Goal: Navigation & Orientation: Locate item on page

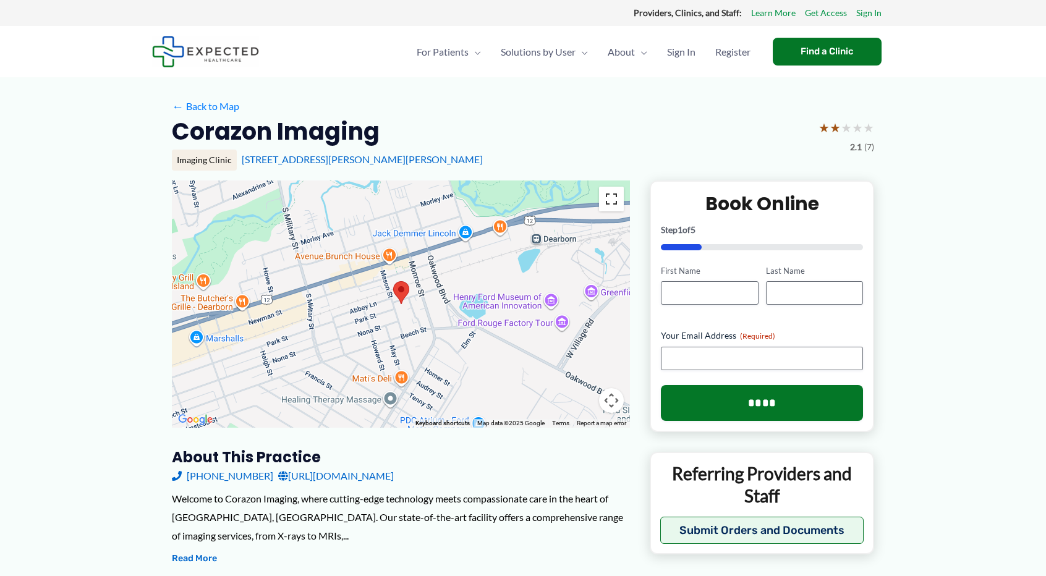
click at [608, 196] on button "Toggle fullscreen view" at bounding box center [611, 199] width 25 height 25
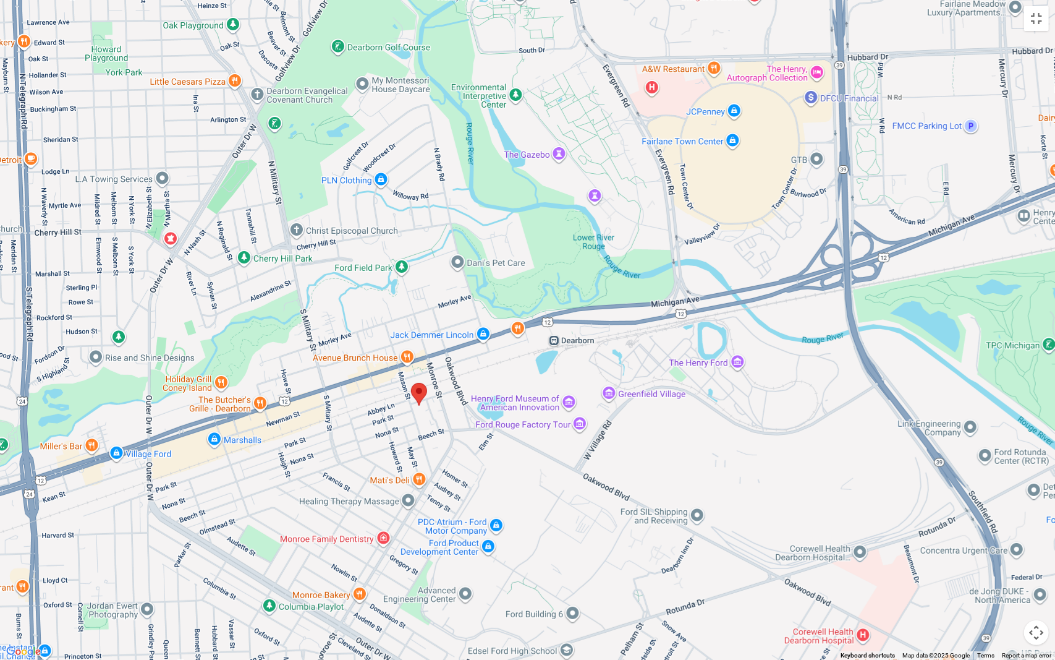
drag, startPoint x: 769, startPoint y: 274, endPoint x: 658, endPoint y: 352, distance: 135.8
click at [658, 352] on div at bounding box center [527, 330] width 1055 height 660
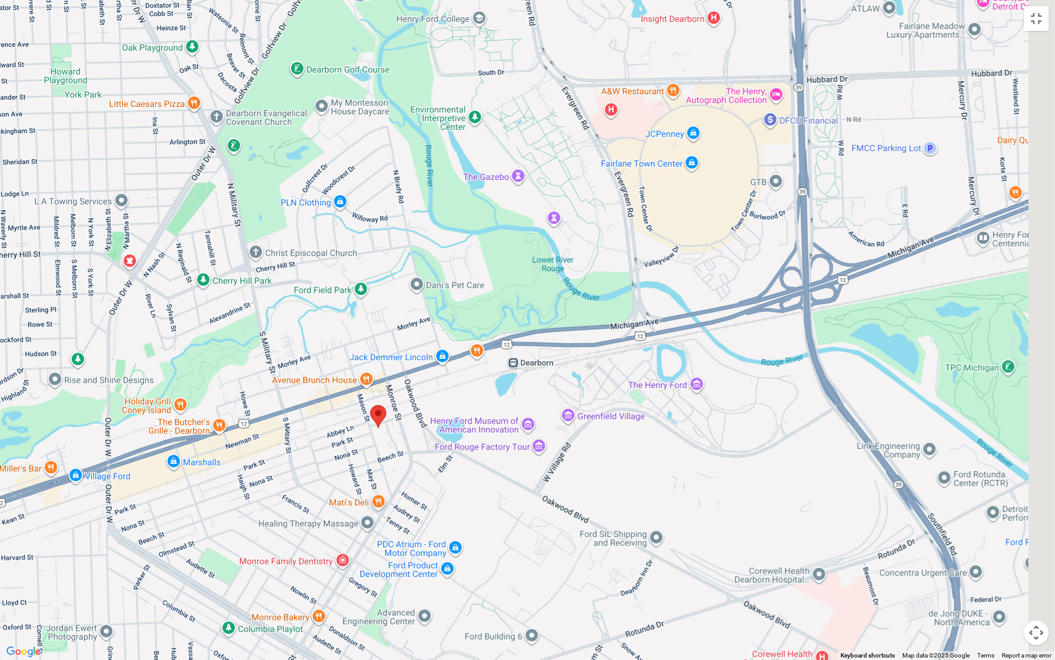
drag, startPoint x: 704, startPoint y: 187, endPoint x: 391, endPoint y: 354, distance: 354.1
click at [391, 354] on div at bounding box center [527, 330] width 1055 height 660
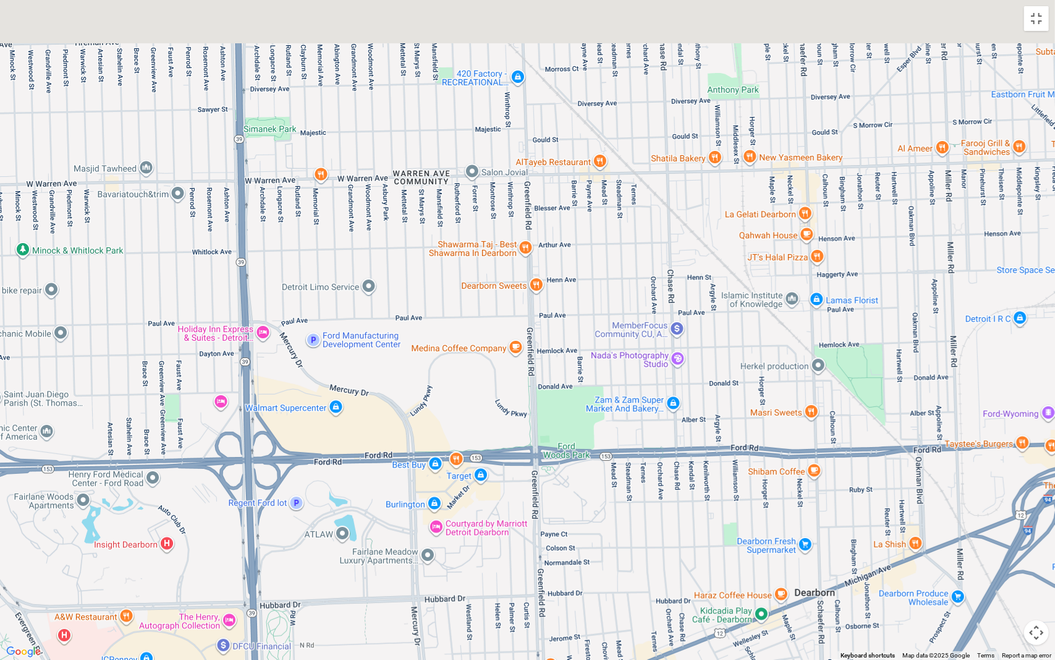
drag, startPoint x: 563, startPoint y: 209, endPoint x: 480, endPoint y: 403, distance: 211.1
click at [480, 403] on div at bounding box center [527, 330] width 1055 height 660
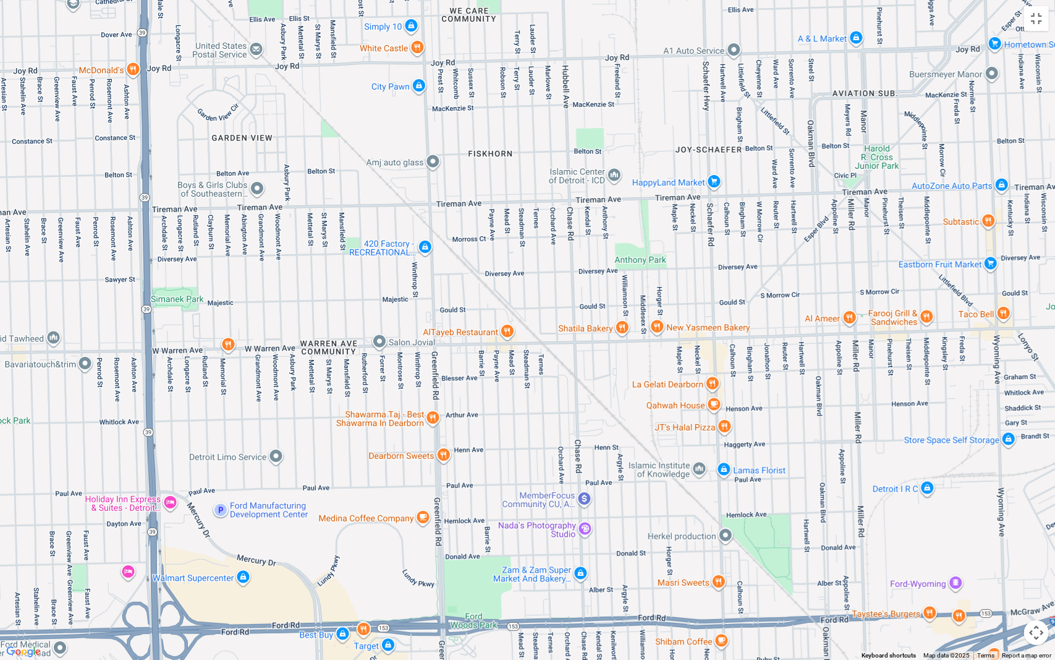
drag, startPoint x: 774, startPoint y: 333, endPoint x: 286, endPoint y: 190, distance: 508.9
click at [286, 190] on div at bounding box center [527, 330] width 1055 height 660
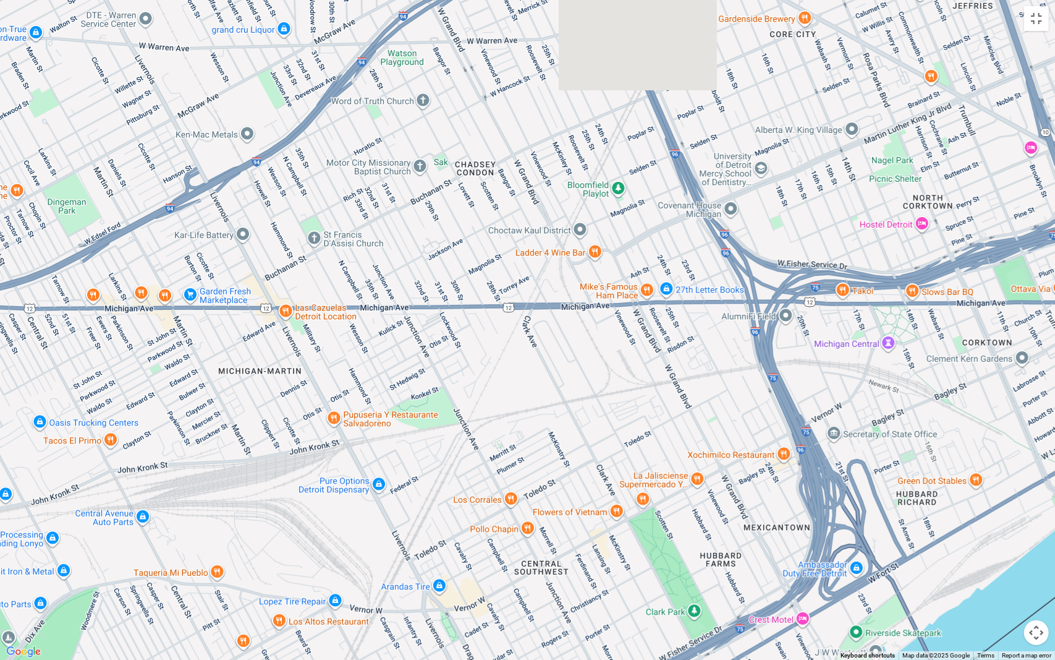
drag, startPoint x: 498, startPoint y: 253, endPoint x: 558, endPoint y: 464, distance: 219.2
click at [558, 464] on div at bounding box center [527, 330] width 1055 height 660
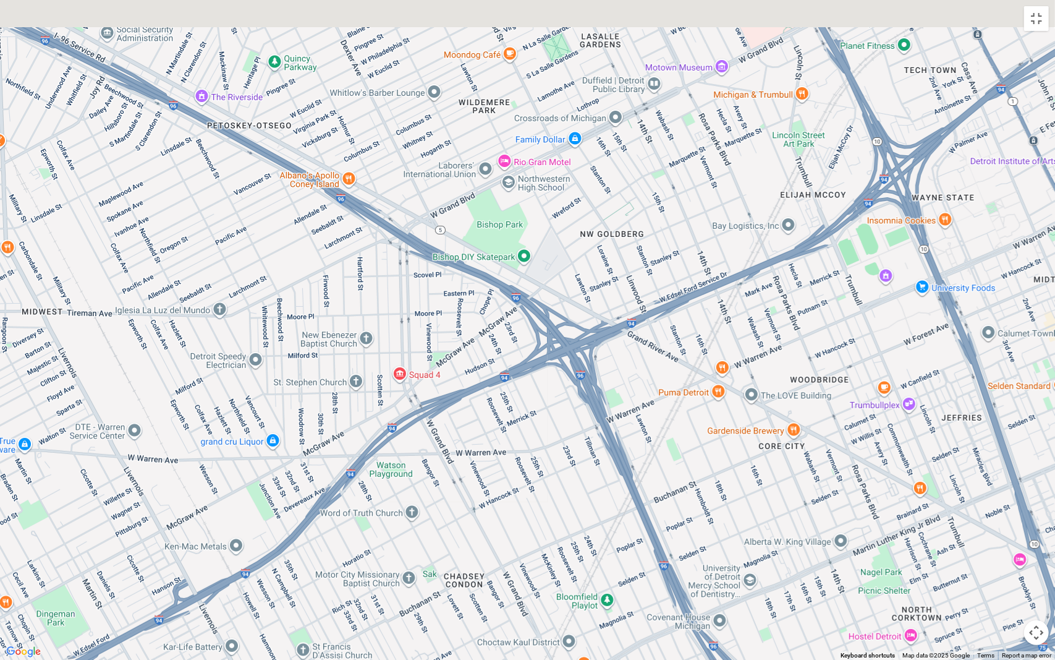
drag, startPoint x: 499, startPoint y: 214, endPoint x: 399, endPoint y: 393, distance: 204.5
click at [399, 393] on div at bounding box center [527, 330] width 1055 height 660
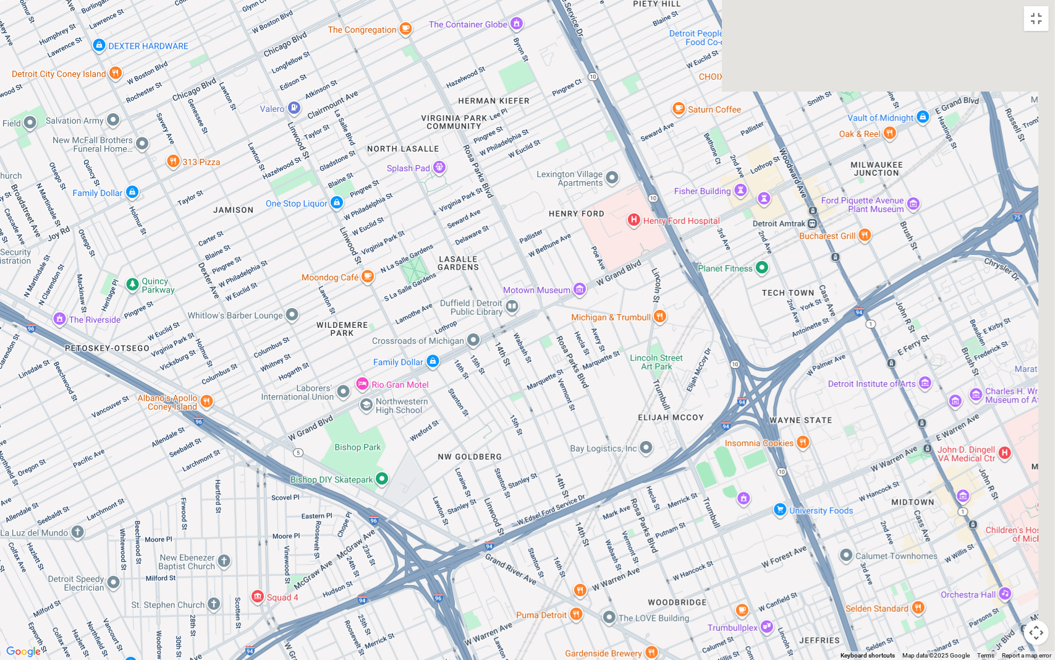
drag, startPoint x: 613, startPoint y: 277, endPoint x: 412, endPoint y: 523, distance: 317.7
click at [412, 523] on div at bounding box center [527, 330] width 1055 height 660
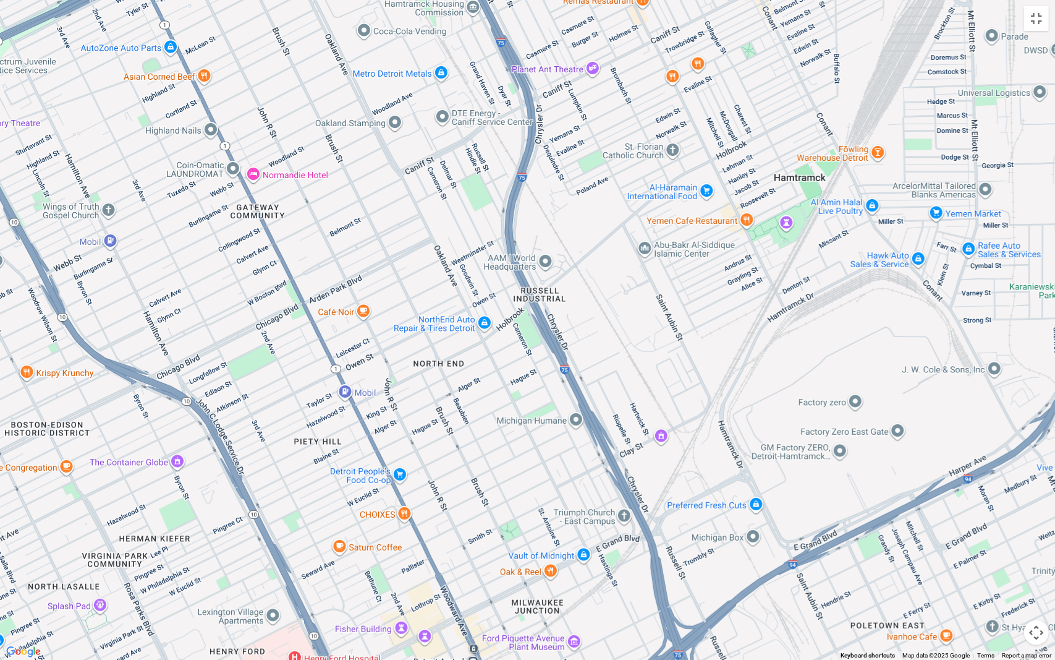
drag, startPoint x: 712, startPoint y: 304, endPoint x: 459, endPoint y: 485, distance: 311.1
click at [459, 485] on div at bounding box center [527, 330] width 1055 height 660
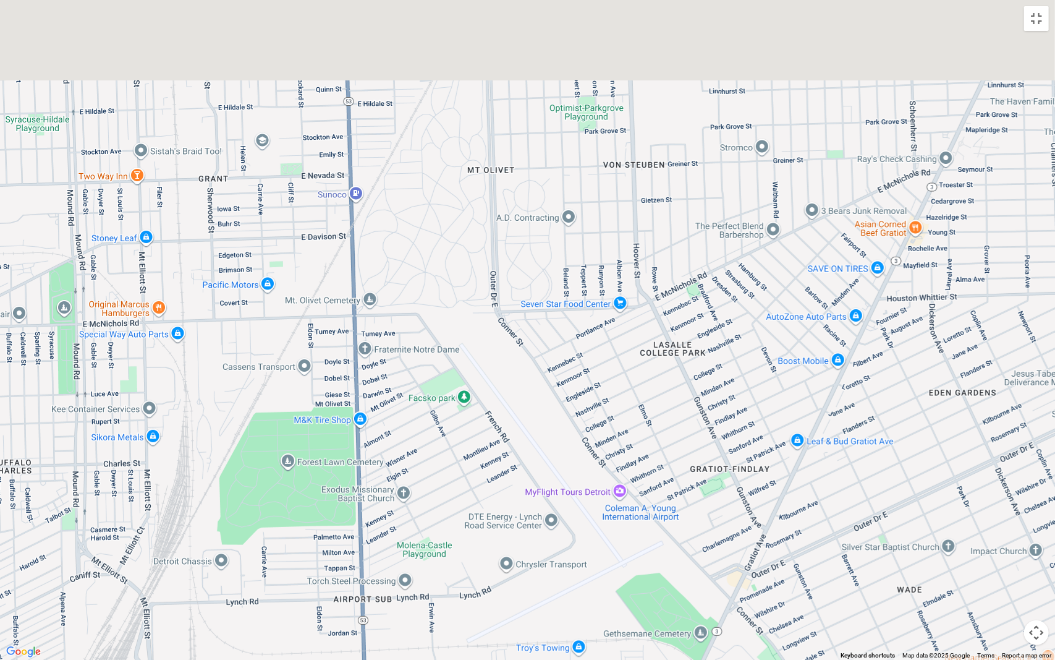
drag, startPoint x: 695, startPoint y: 275, endPoint x: 553, endPoint y: 523, distance: 286.3
click at [553, 523] on div at bounding box center [527, 330] width 1055 height 660
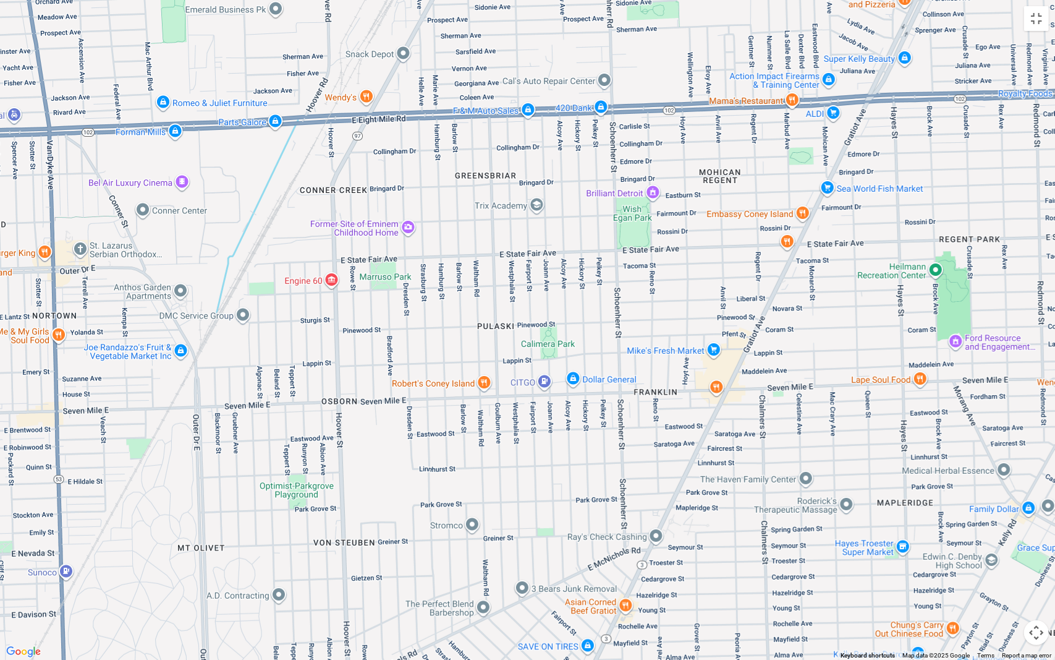
drag, startPoint x: 739, startPoint y: 266, endPoint x: 393, endPoint y: 434, distance: 385.5
click at [393, 434] on div at bounding box center [527, 330] width 1055 height 660
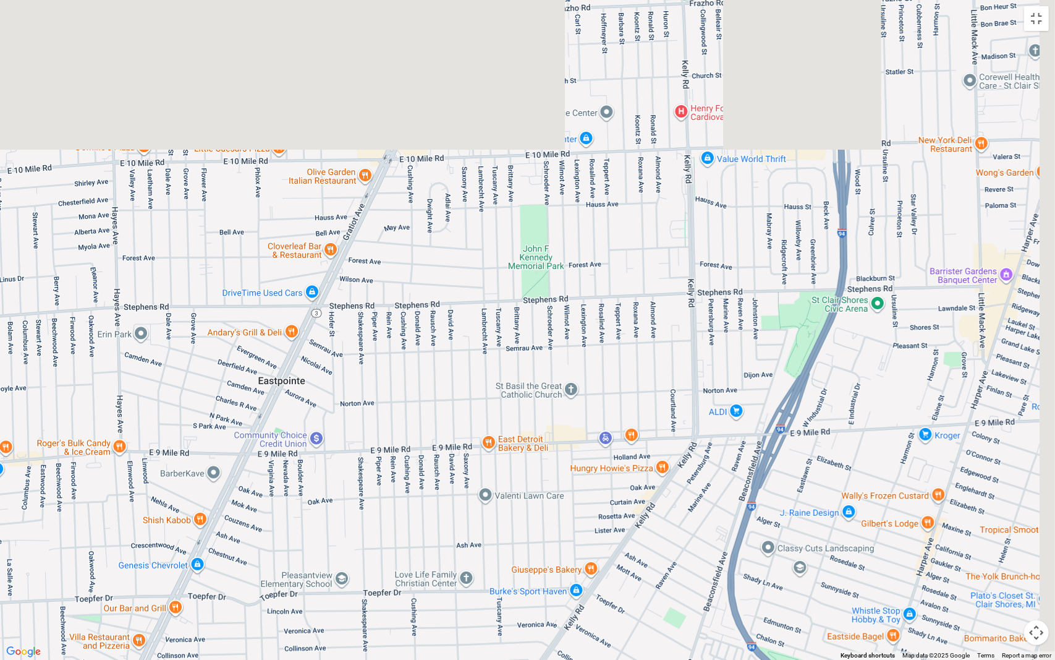
drag, startPoint x: 752, startPoint y: 145, endPoint x: 620, endPoint y: 479, distance: 358.6
click at [620, 479] on div at bounding box center [527, 330] width 1055 height 660
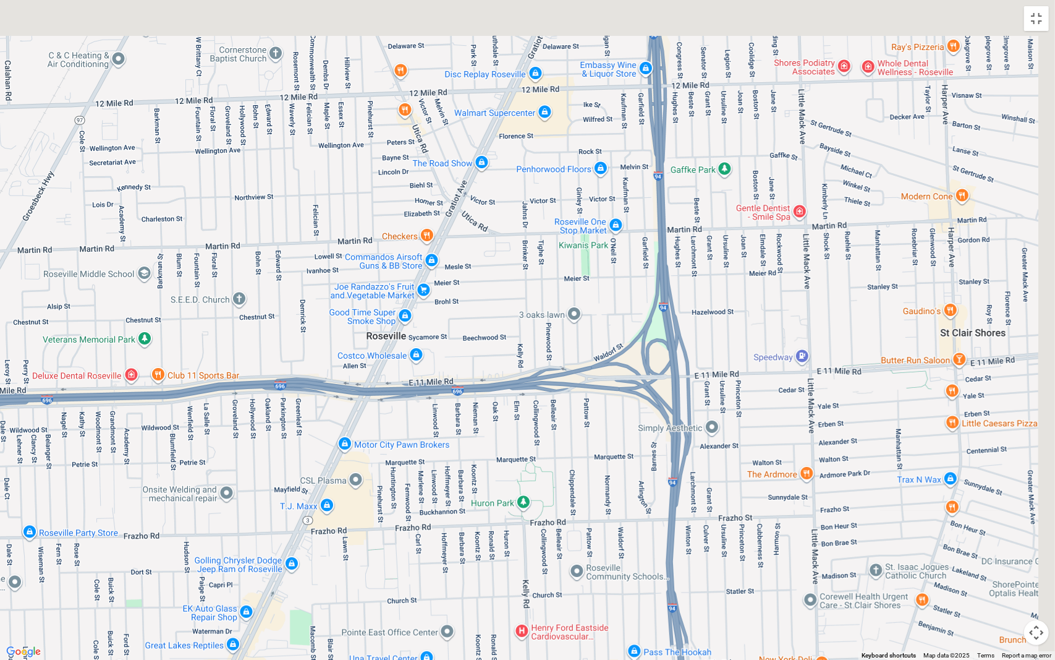
drag, startPoint x: 628, startPoint y: 276, endPoint x: 607, endPoint y: 542, distance: 266.6
click at [607, 542] on div at bounding box center [527, 330] width 1055 height 660
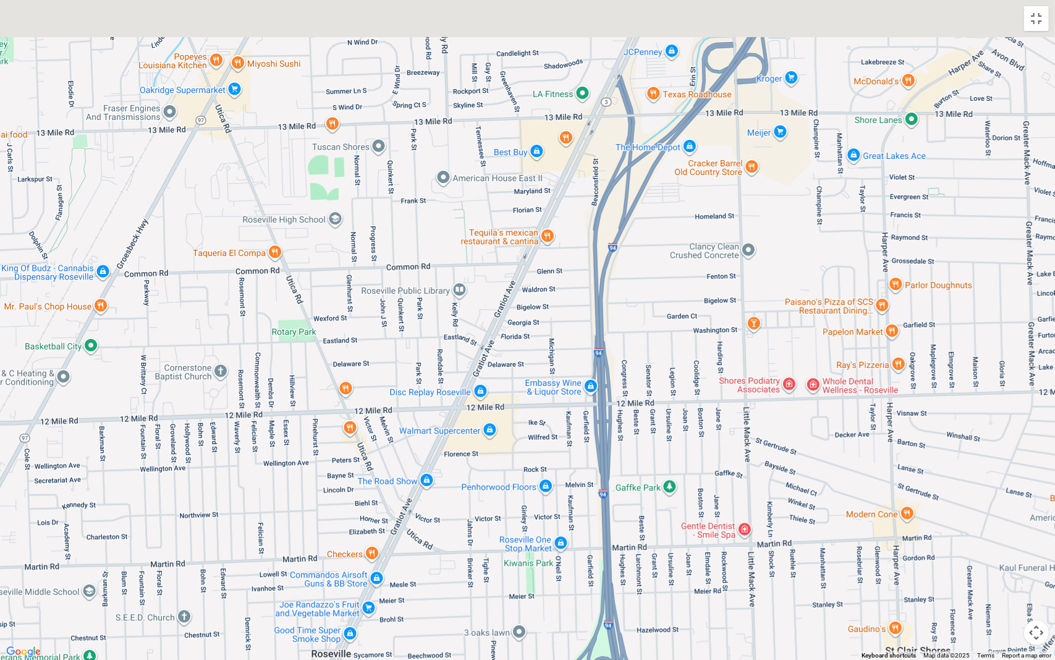
drag, startPoint x: 741, startPoint y: 289, endPoint x: 561, endPoint y: 454, distance: 244.2
click at [561, 454] on div at bounding box center [527, 330] width 1055 height 660
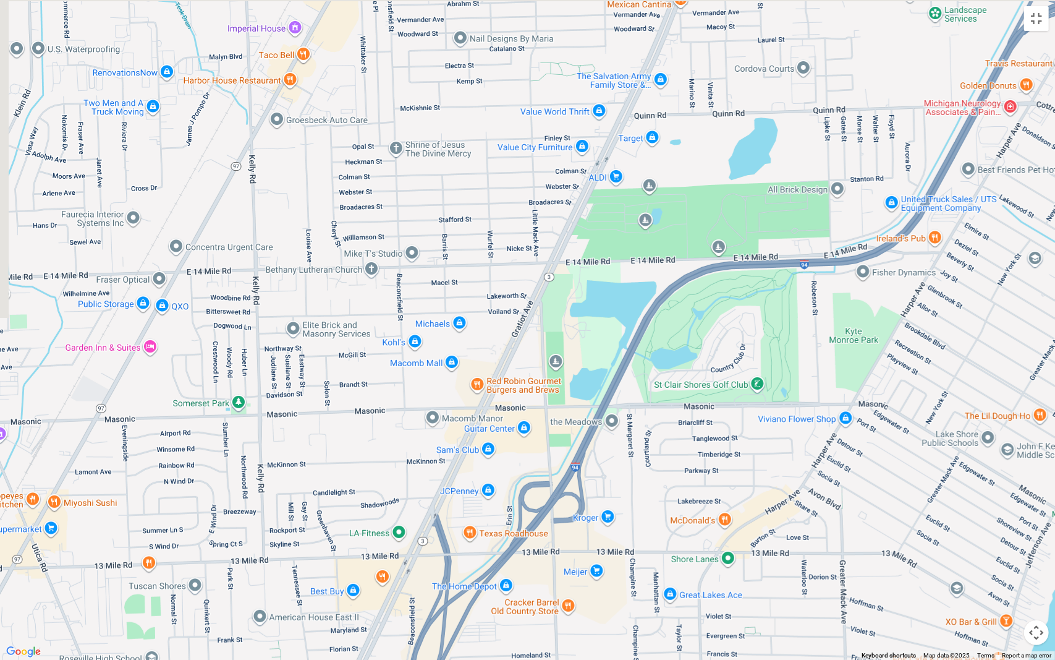
drag, startPoint x: 557, startPoint y: 362, endPoint x: 799, endPoint y: 443, distance: 255.3
click at [799, 443] on div at bounding box center [527, 330] width 1055 height 660
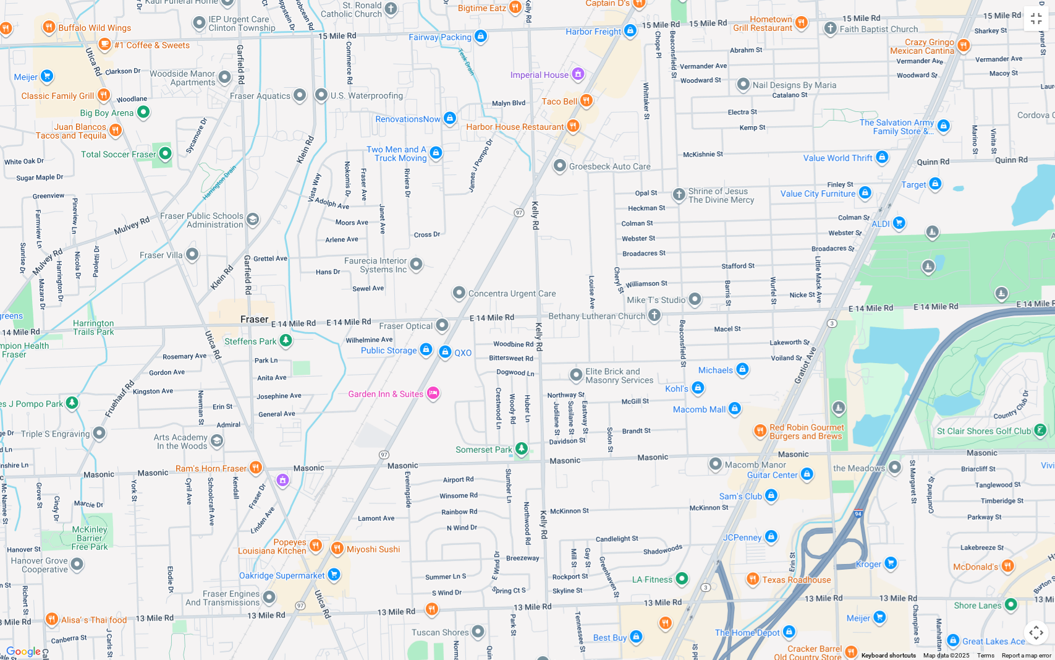
drag, startPoint x: 724, startPoint y: 428, endPoint x: 811, endPoint y: 394, distance: 93.0
click at [811, 394] on div at bounding box center [527, 330] width 1055 height 660
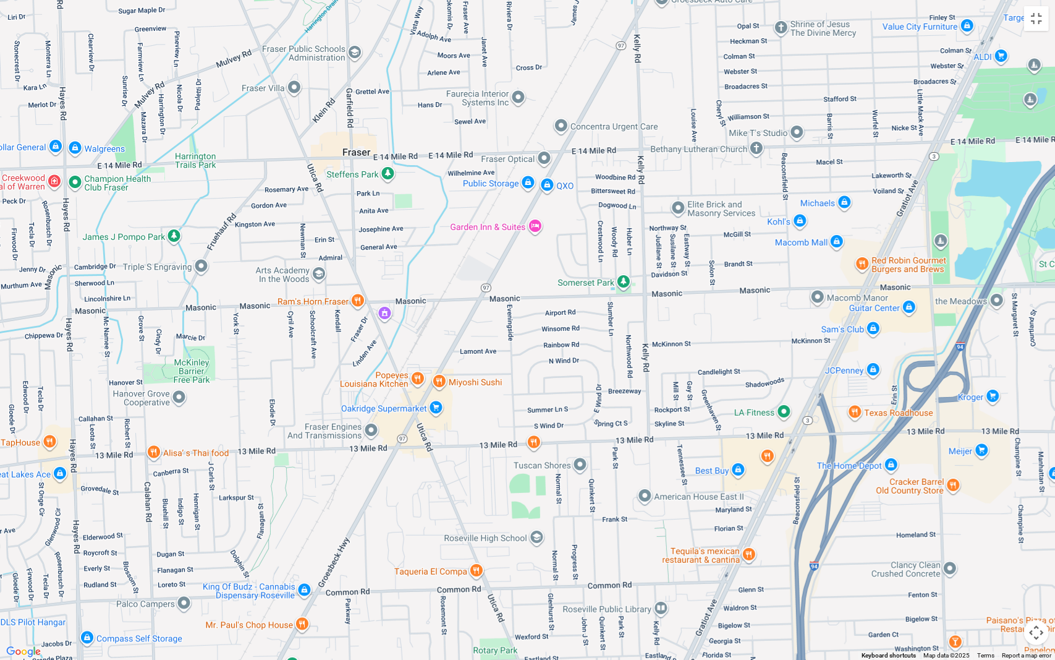
drag, startPoint x: 625, startPoint y: 269, endPoint x: 635, endPoint y: 224, distance: 46.2
click at [634, 234] on div at bounding box center [527, 330] width 1055 height 660
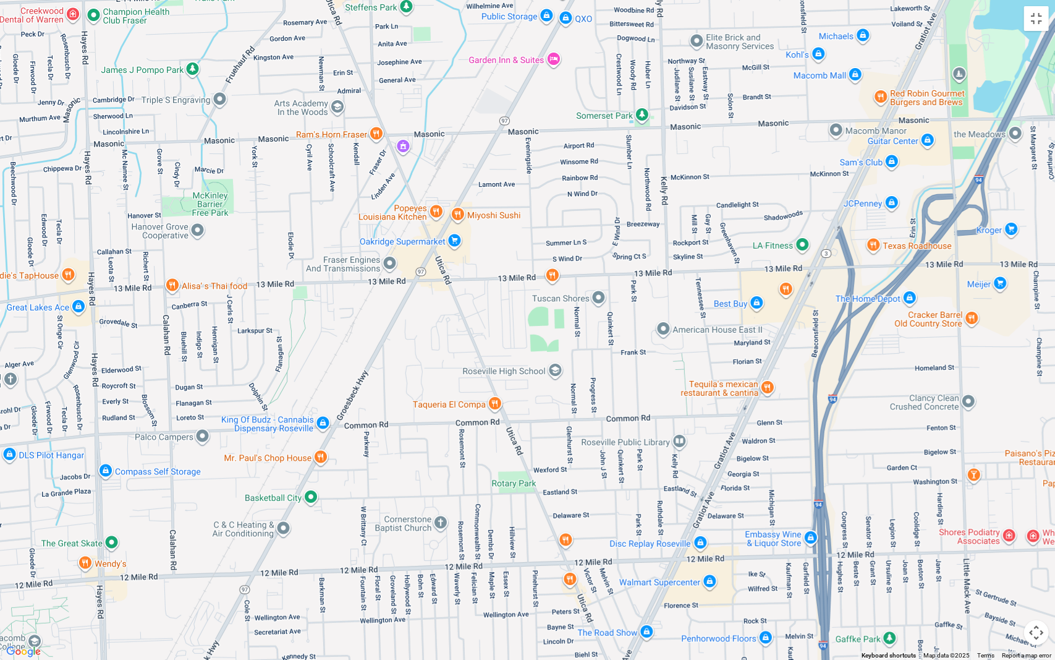
drag, startPoint x: 633, startPoint y: 257, endPoint x: 647, endPoint y: 95, distance: 162.6
click at [647, 109] on div at bounding box center [527, 330] width 1055 height 660
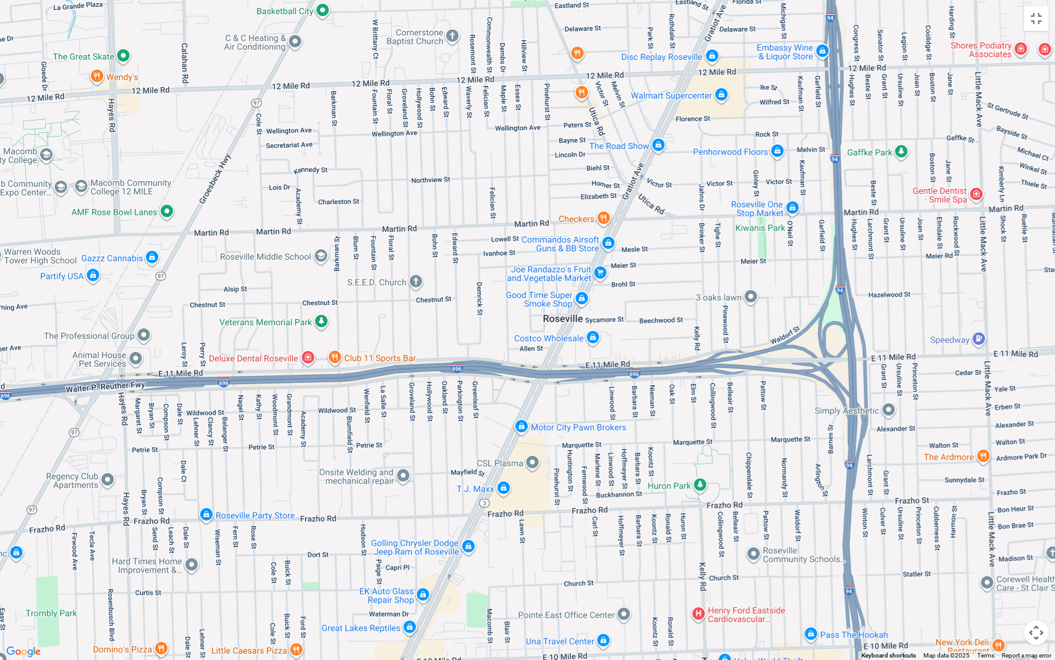
drag, startPoint x: 647, startPoint y: 121, endPoint x: 607, endPoint y: 229, distance: 115.6
click at [607, 229] on div at bounding box center [527, 330] width 1055 height 660
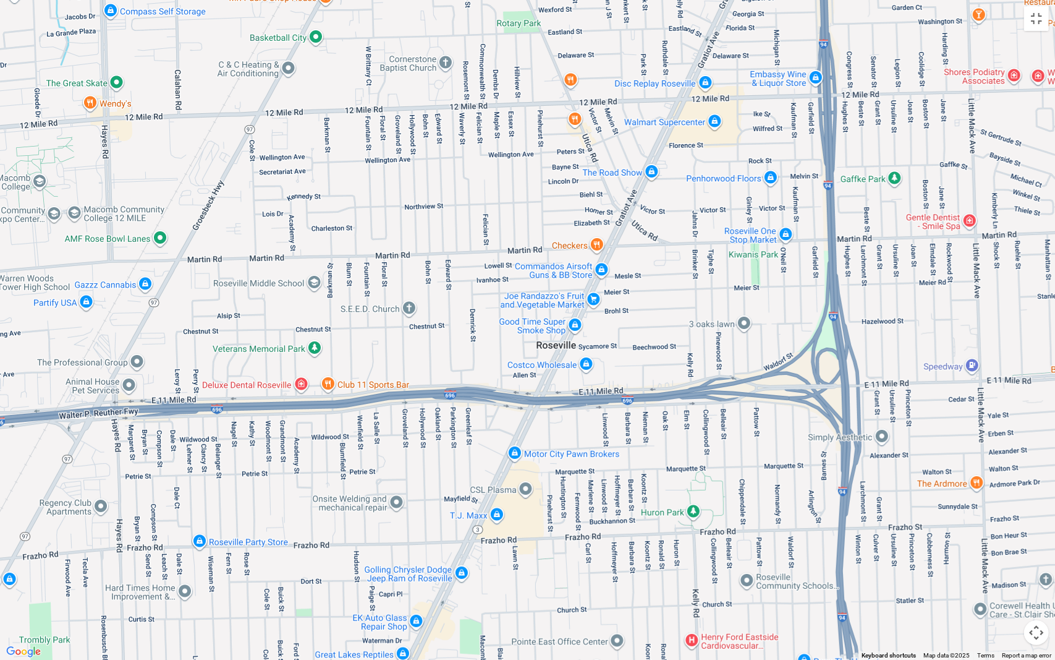
drag, startPoint x: 590, startPoint y: 290, endPoint x: 590, endPoint y: 317, distance: 26.6
click at [590, 317] on div at bounding box center [527, 330] width 1055 height 660
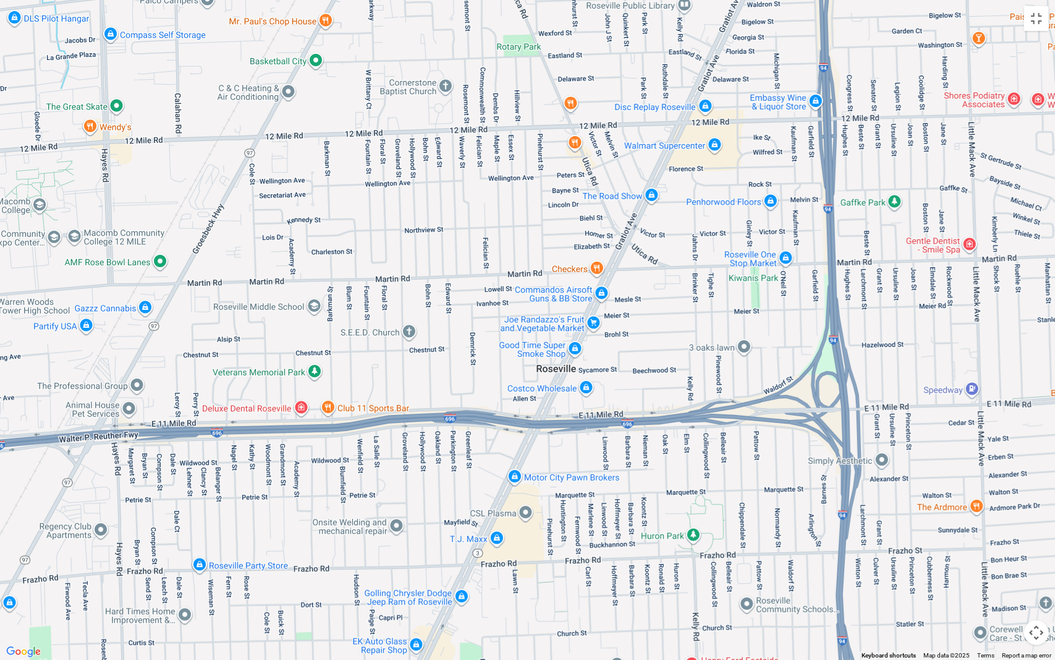
click at [518, 179] on div at bounding box center [527, 330] width 1055 height 660
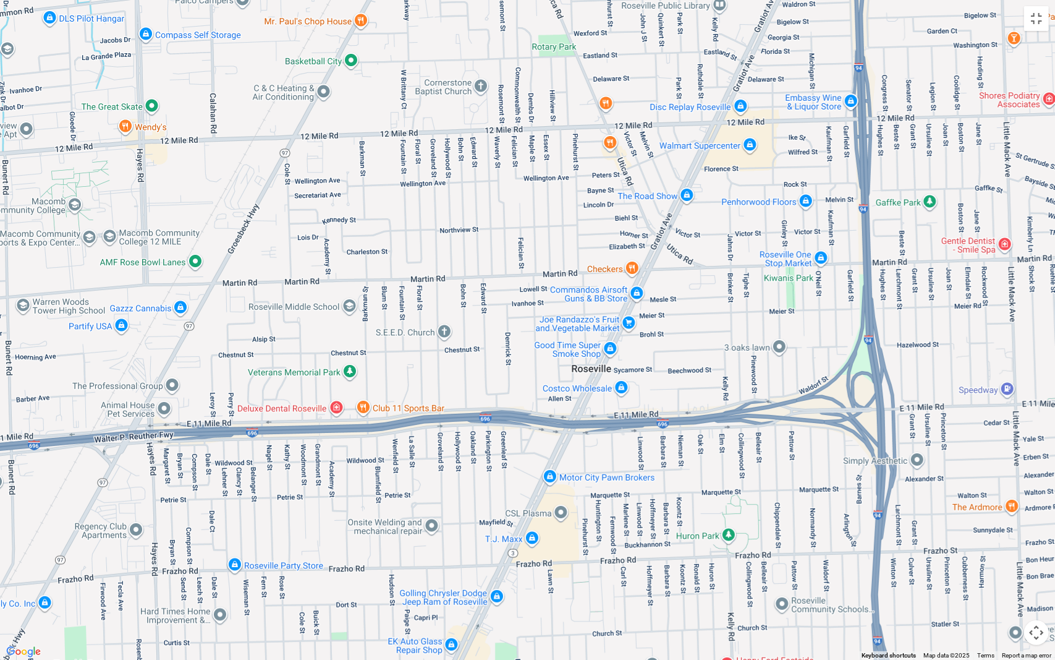
drag, startPoint x: 409, startPoint y: 195, endPoint x: 699, endPoint y: 211, distance: 290.4
click at [699, 211] on div at bounding box center [527, 330] width 1055 height 660
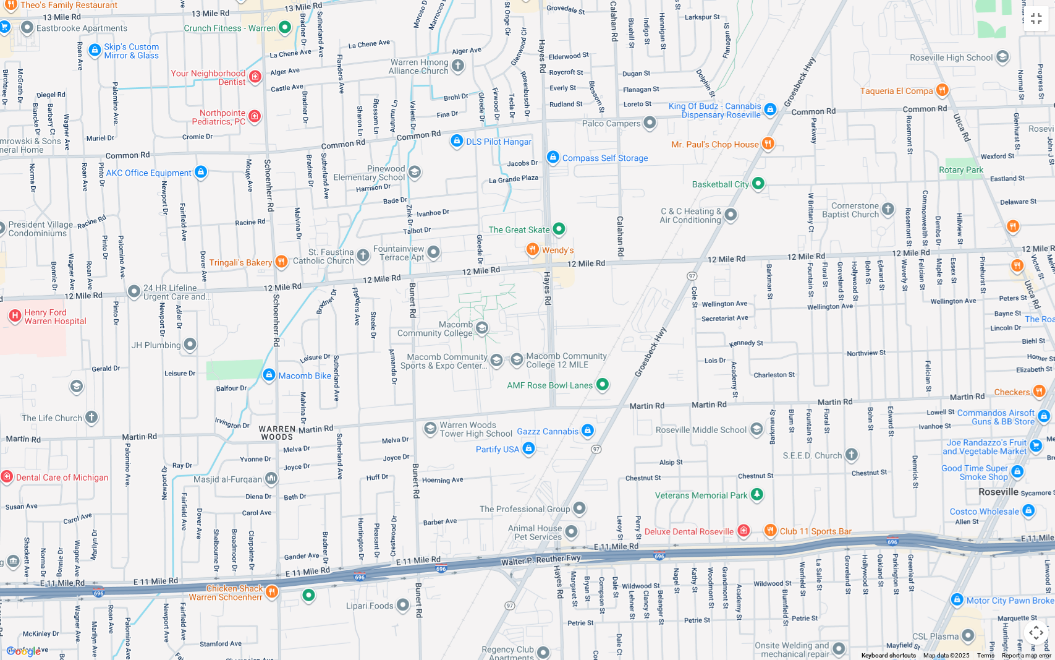
drag, startPoint x: 690, startPoint y: 210, endPoint x: 582, endPoint y: 296, distance: 138.2
click at [582, 296] on div at bounding box center [527, 330] width 1055 height 660
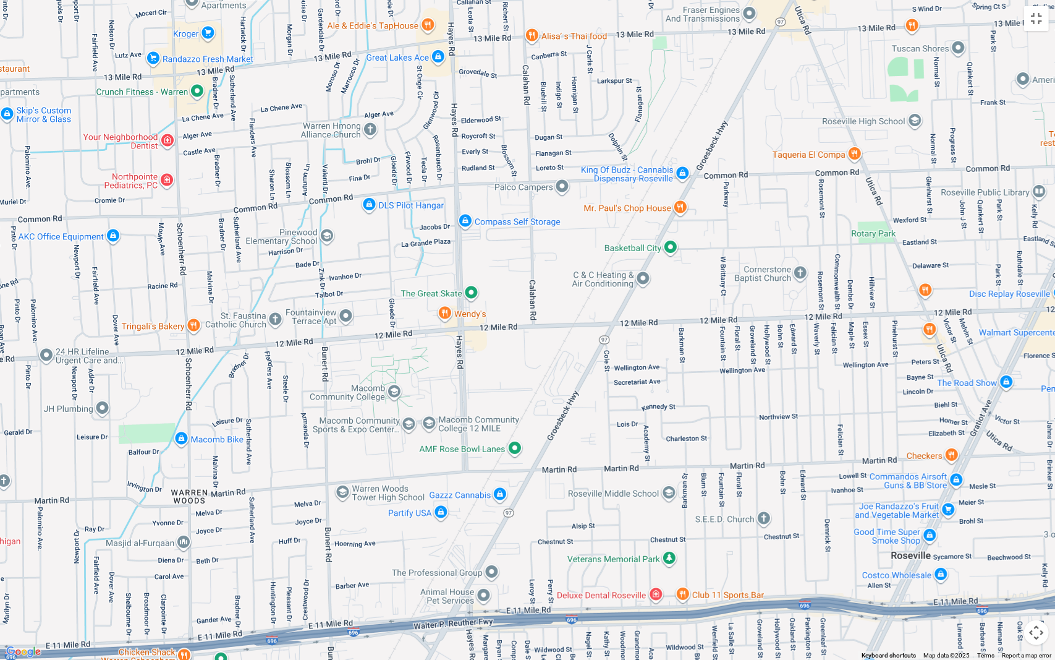
drag, startPoint x: 600, startPoint y: 279, endPoint x: 530, endPoint y: 343, distance: 94.5
click at [530, 343] on div at bounding box center [527, 330] width 1055 height 660
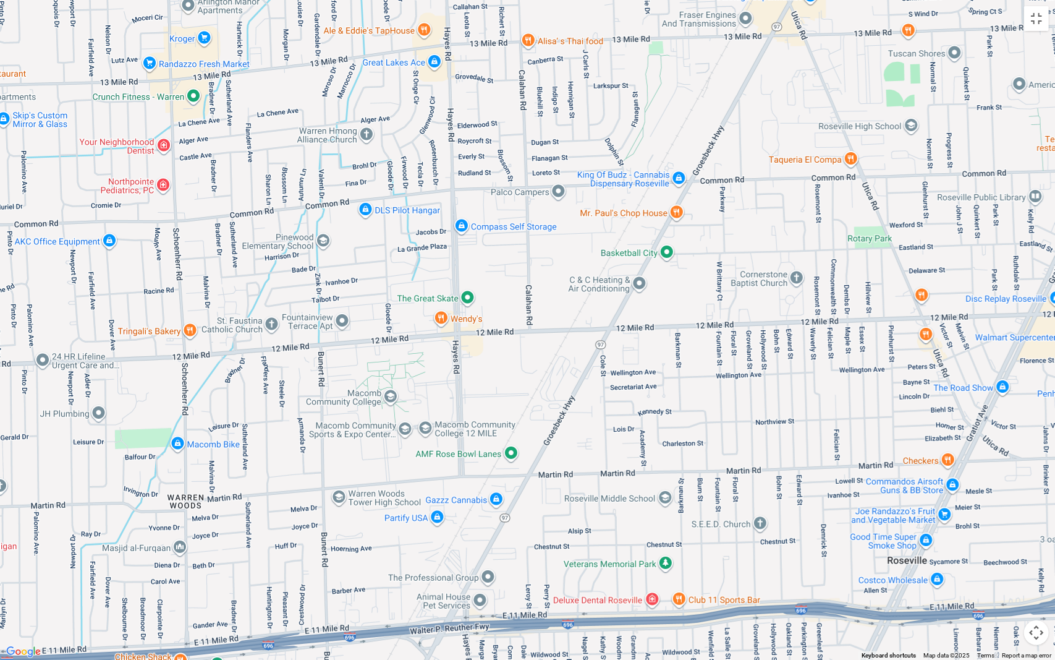
drag, startPoint x: 382, startPoint y: 282, endPoint x: 683, endPoint y: 234, distance: 304.3
click at [683, 234] on div at bounding box center [527, 330] width 1055 height 660
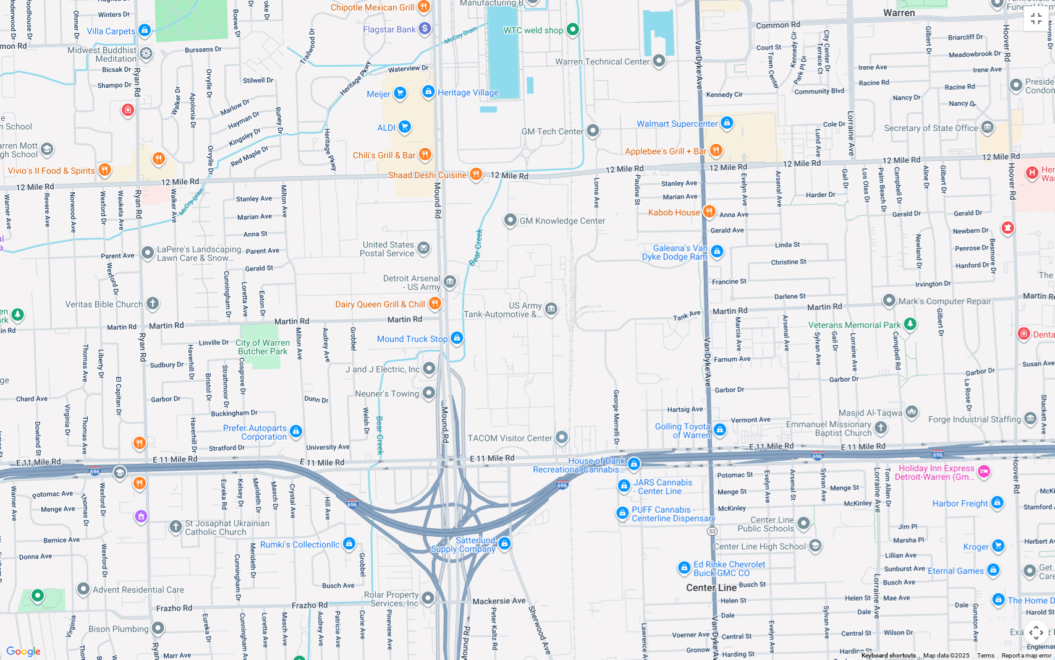
drag, startPoint x: 521, startPoint y: 172, endPoint x: 648, endPoint y: 102, distance: 145.0
click at [648, 102] on div at bounding box center [527, 330] width 1055 height 660
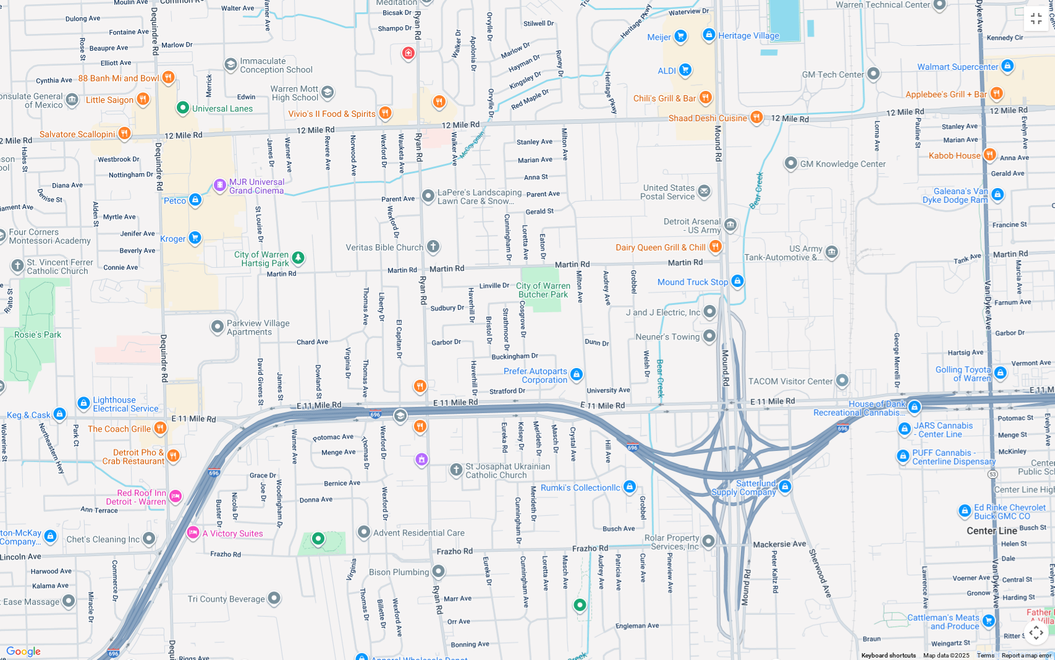
drag, startPoint x: 561, startPoint y: 92, endPoint x: 591, endPoint y: 245, distance: 156.8
click at [591, 245] on div at bounding box center [527, 330] width 1055 height 660
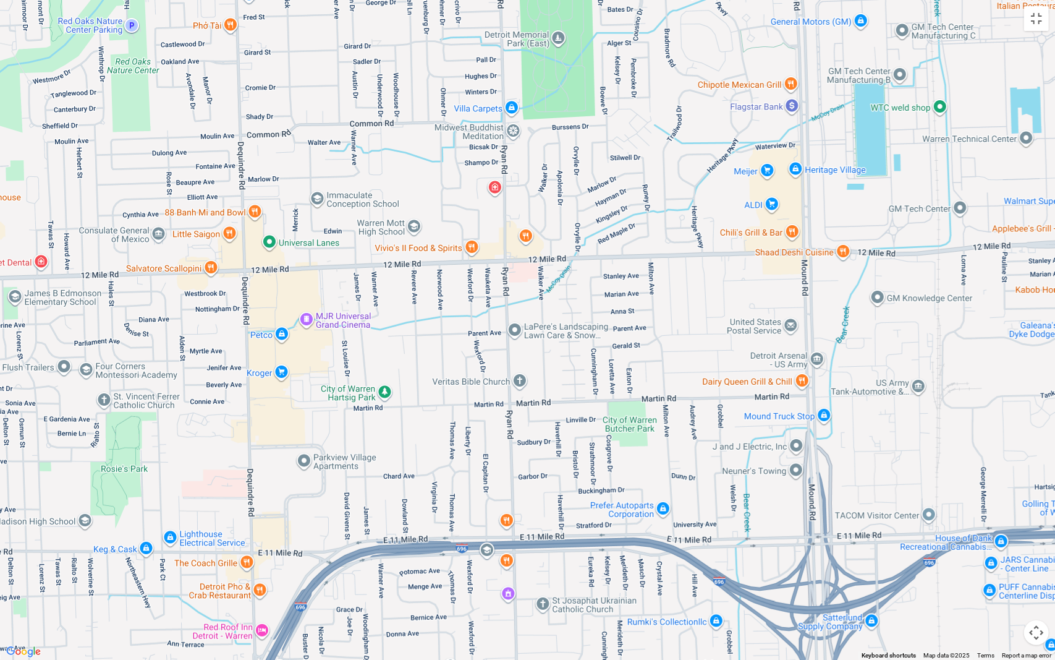
drag, startPoint x: 593, startPoint y: 247, endPoint x: 681, endPoint y: 331, distance: 122.0
click at [681, 331] on div at bounding box center [527, 330] width 1055 height 660
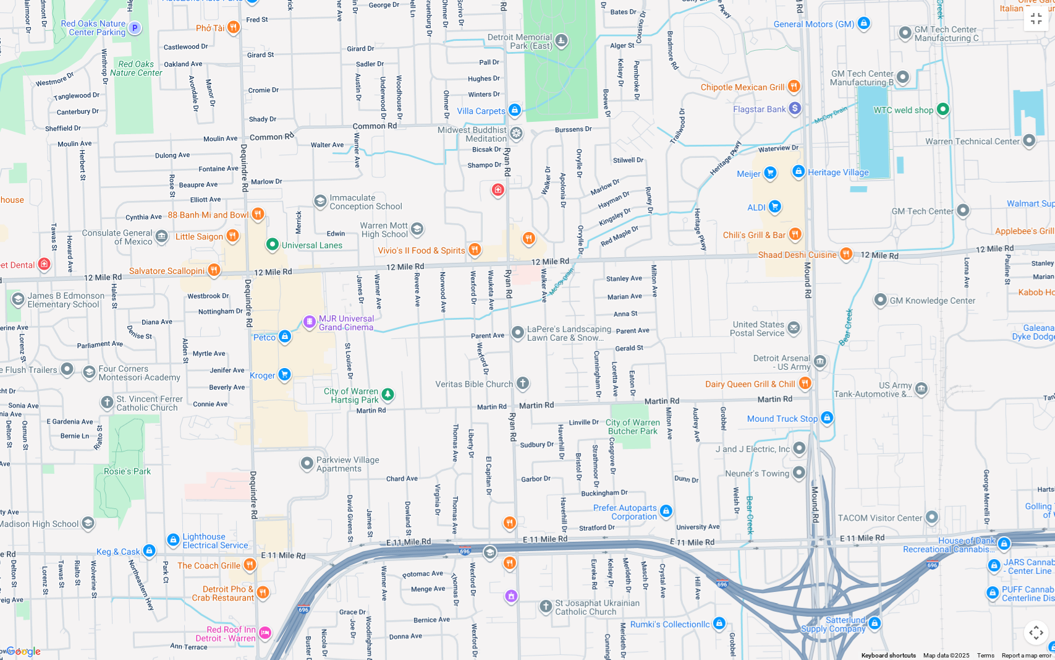
drag, startPoint x: 458, startPoint y: 309, endPoint x: 655, endPoint y: 311, distance: 197.2
click at [655, 311] on div at bounding box center [527, 330] width 1055 height 660
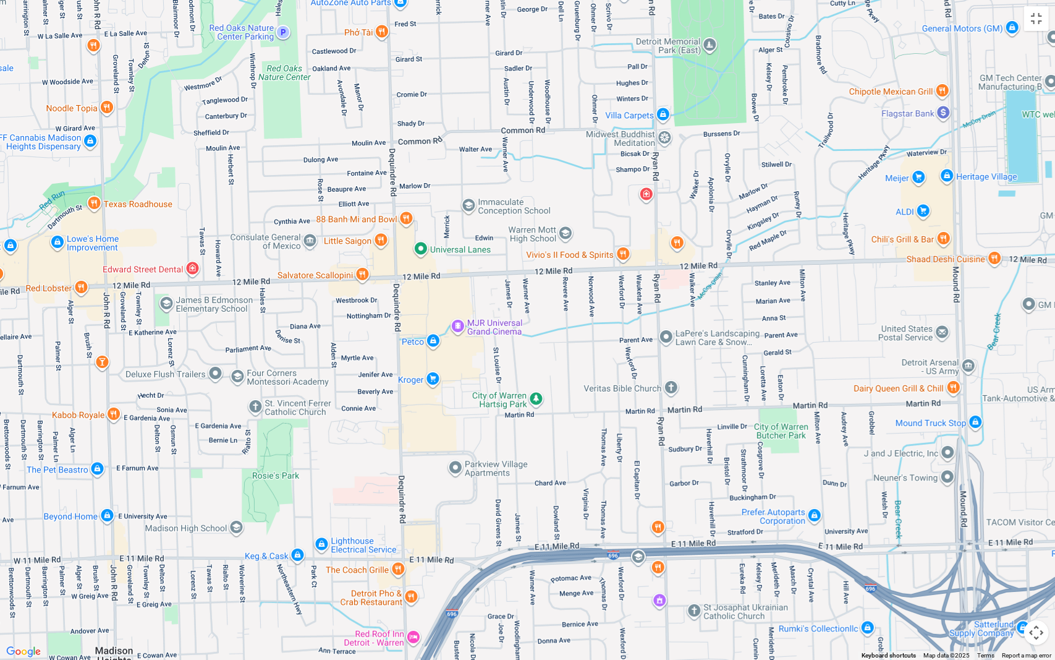
drag, startPoint x: 584, startPoint y: 323, endPoint x: 746, endPoint y: 330, distance: 161.5
click at [746, 330] on div at bounding box center [527, 330] width 1055 height 660
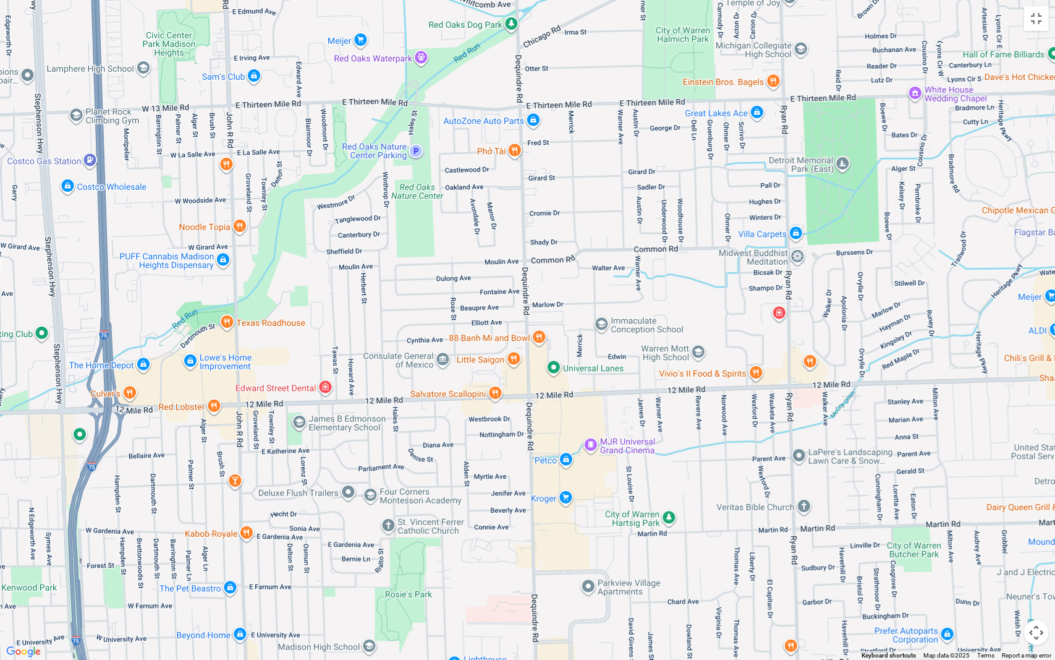
drag, startPoint x: 718, startPoint y: 179, endPoint x: 545, endPoint y: 289, distance: 205.1
click at [545, 289] on div at bounding box center [527, 330] width 1055 height 660
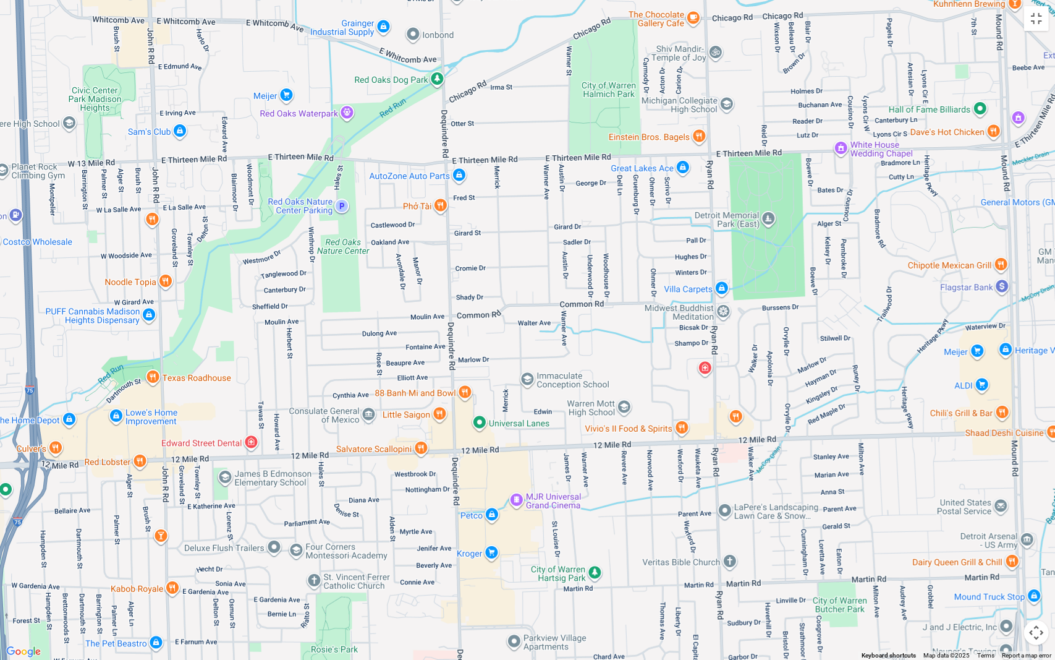
click at [688, 245] on div at bounding box center [527, 330] width 1055 height 660
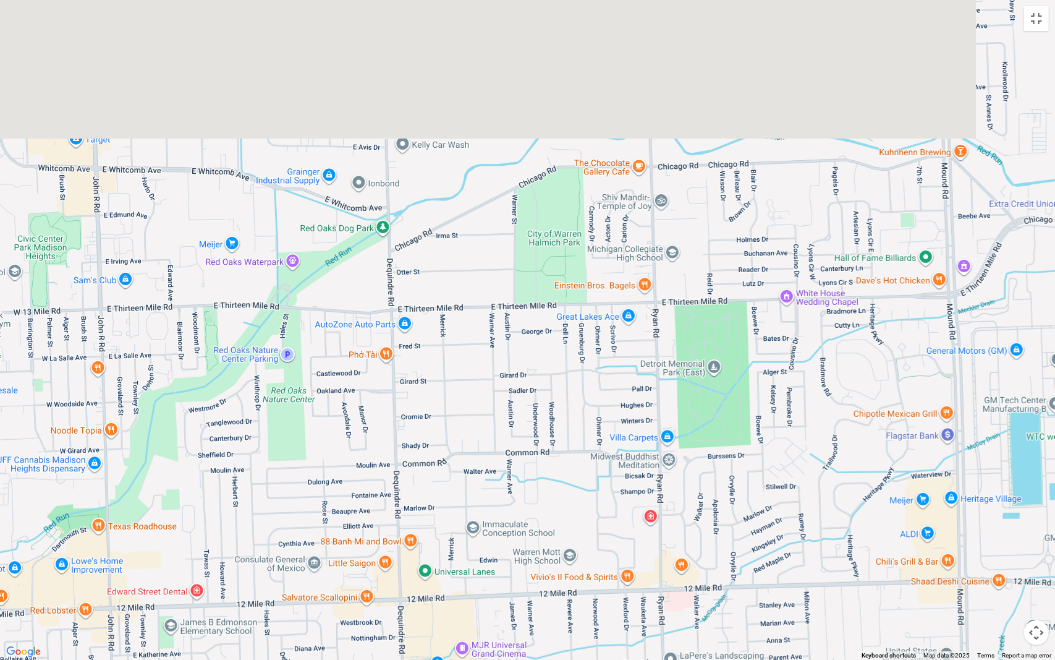
drag, startPoint x: 688, startPoint y: 245, endPoint x: 621, endPoint y: 411, distance: 178.6
click at [621, 411] on div at bounding box center [527, 330] width 1055 height 660
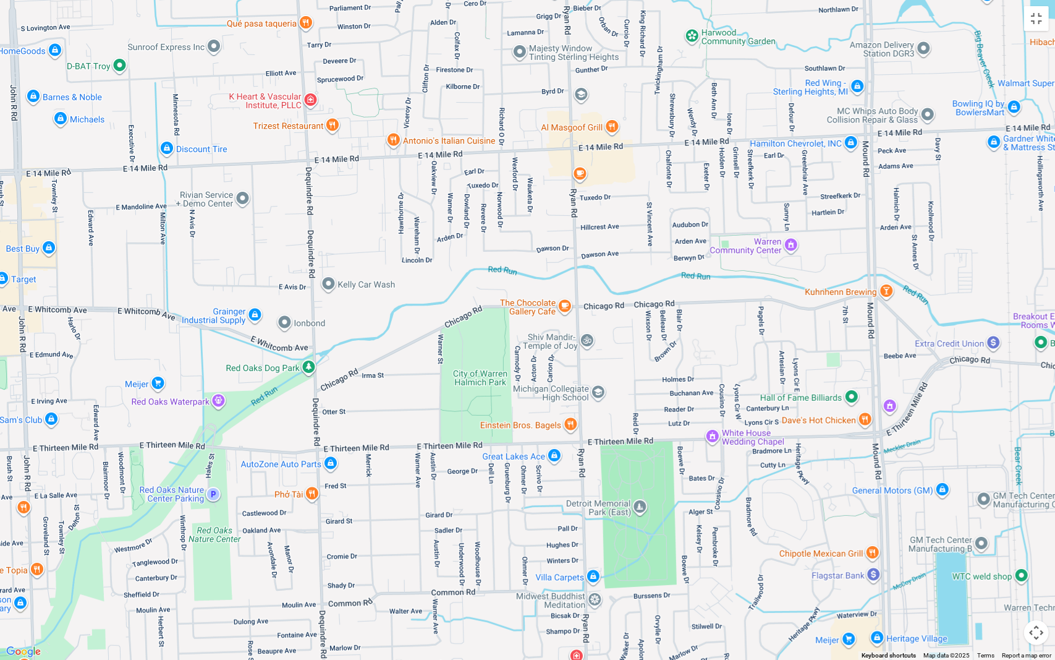
drag, startPoint x: 669, startPoint y: 356, endPoint x: 572, endPoint y: 521, distance: 191.0
click at [572, 521] on div at bounding box center [527, 330] width 1055 height 660
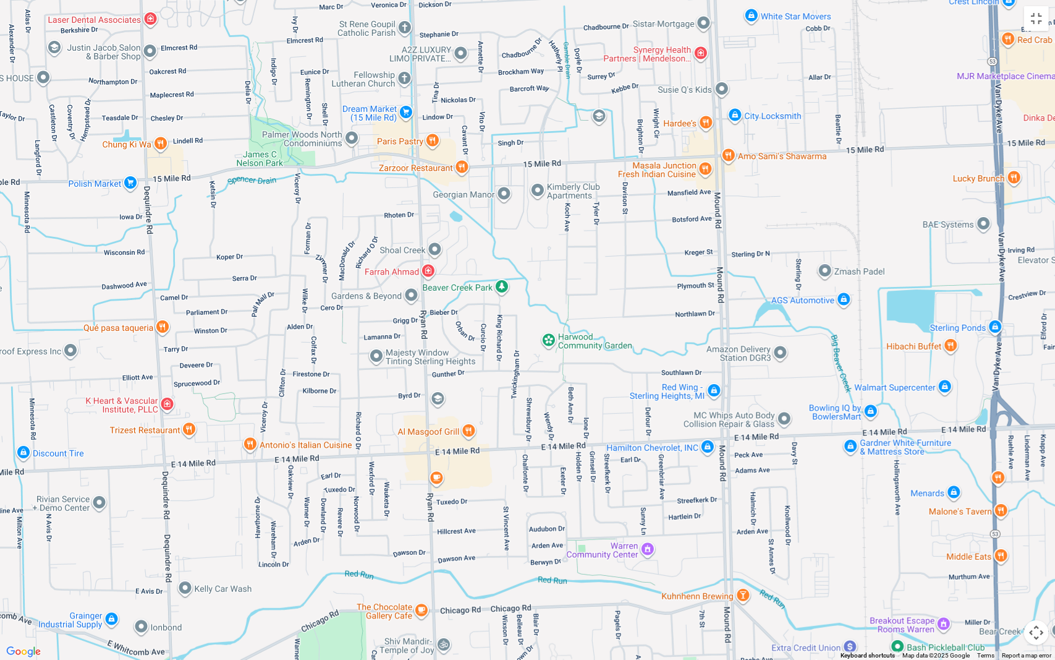
drag, startPoint x: 592, startPoint y: 388, endPoint x: 543, endPoint y: 521, distance: 141.3
click at [543, 521] on div at bounding box center [527, 330] width 1055 height 660
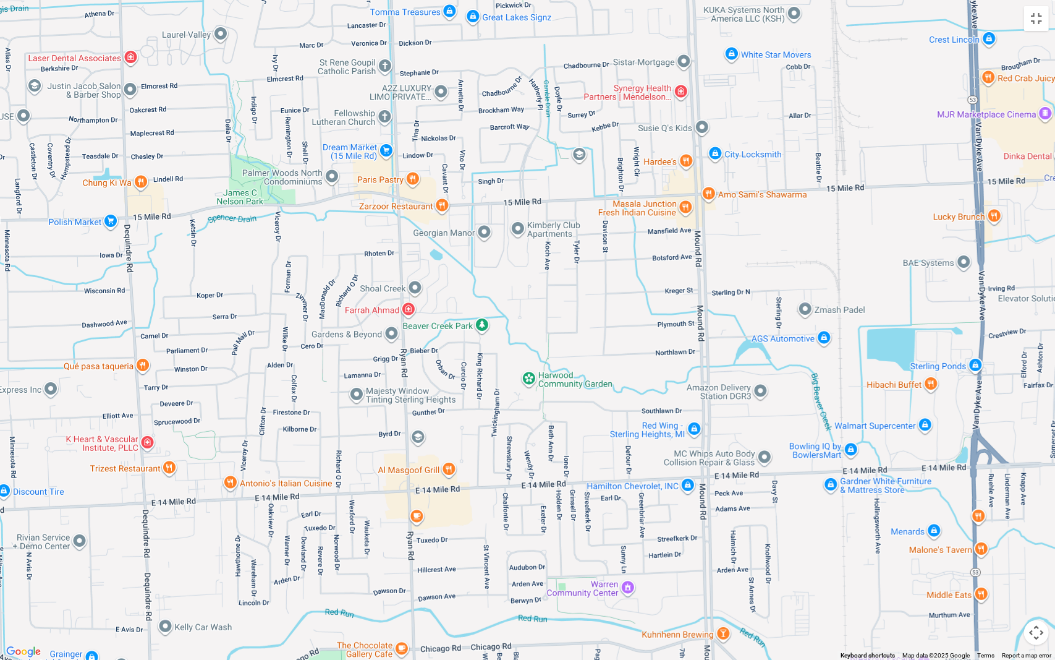
click at [1039, 576] on button "Map camera controls" at bounding box center [1036, 632] width 25 height 25
click at [1005, 566] on button "Zoom in" at bounding box center [1006, 570] width 25 height 25
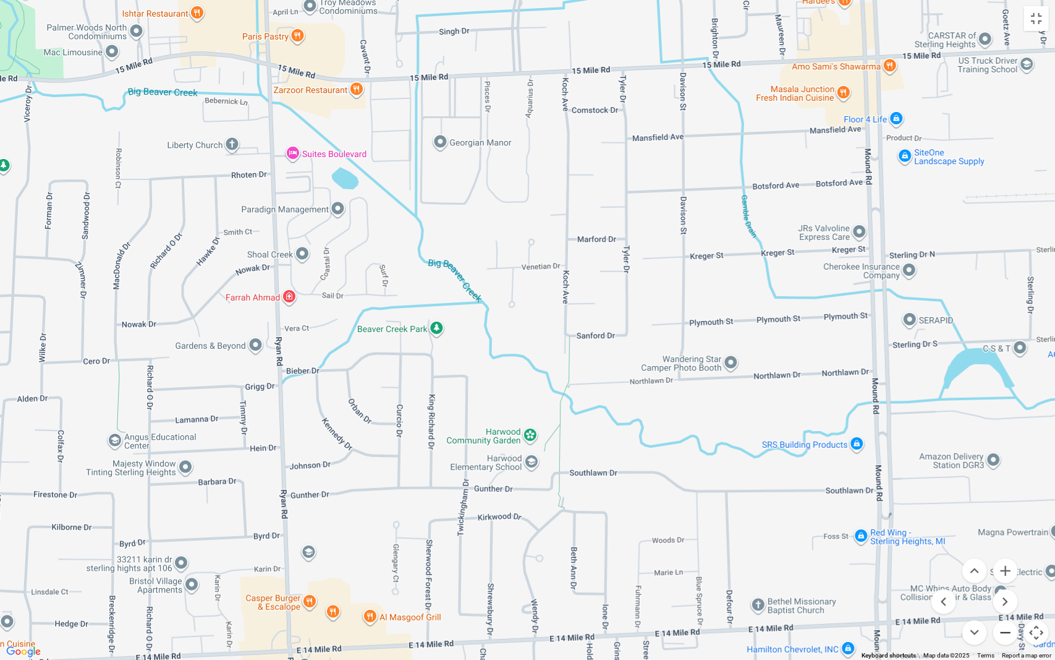
click at [1006, 576] on button "Zoom out" at bounding box center [1006, 632] width 25 height 25
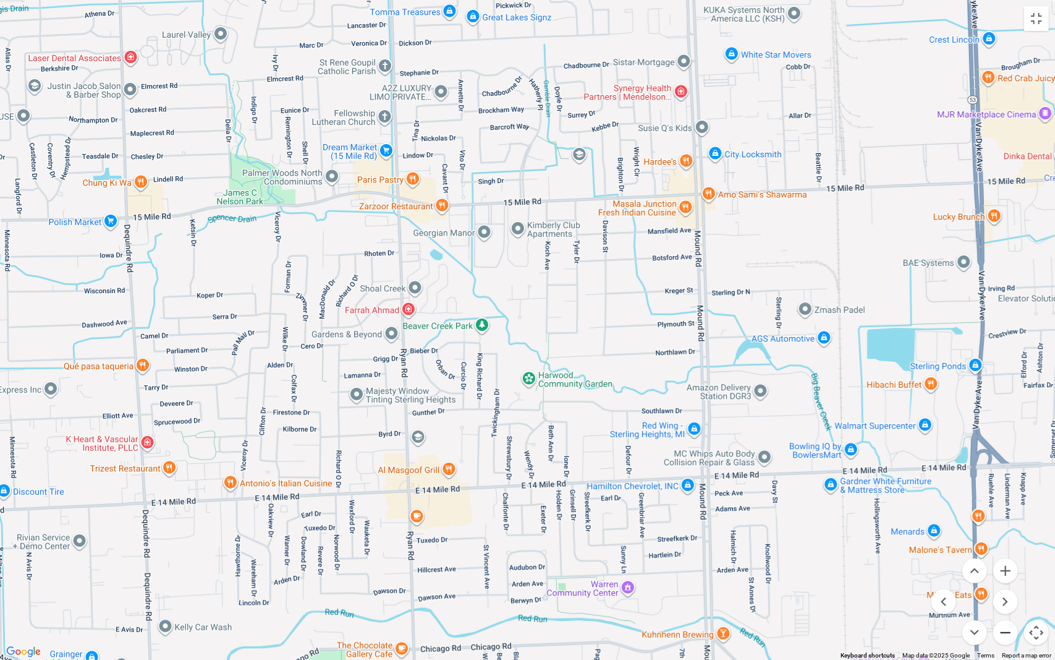
click at [1006, 576] on button "Zoom out" at bounding box center [1006, 632] width 25 height 25
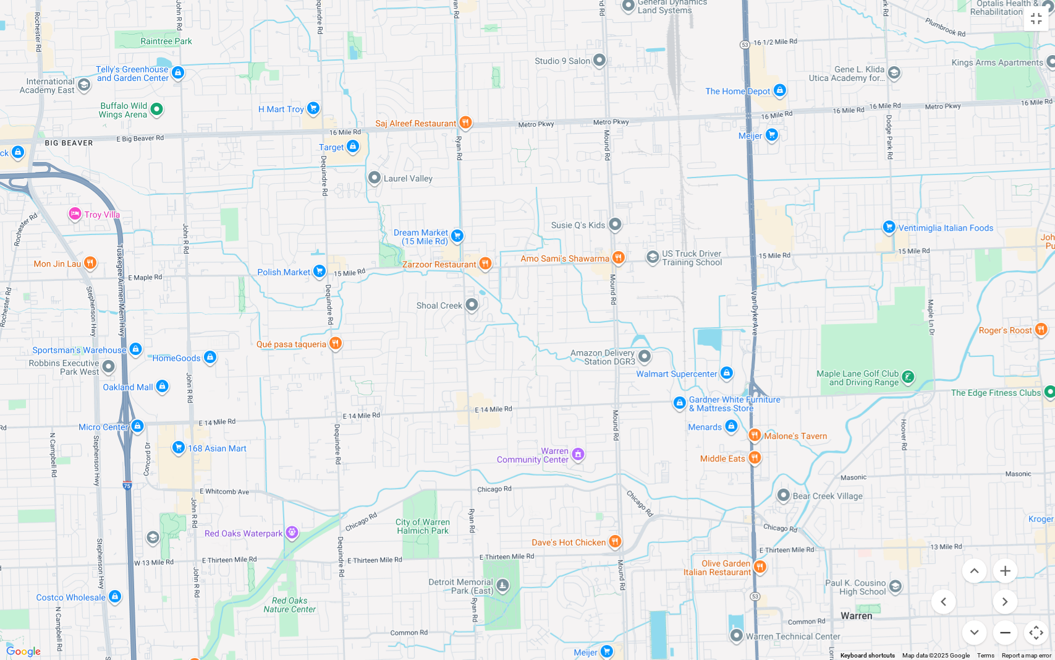
click at [1006, 576] on button "Zoom out" at bounding box center [1006, 632] width 25 height 25
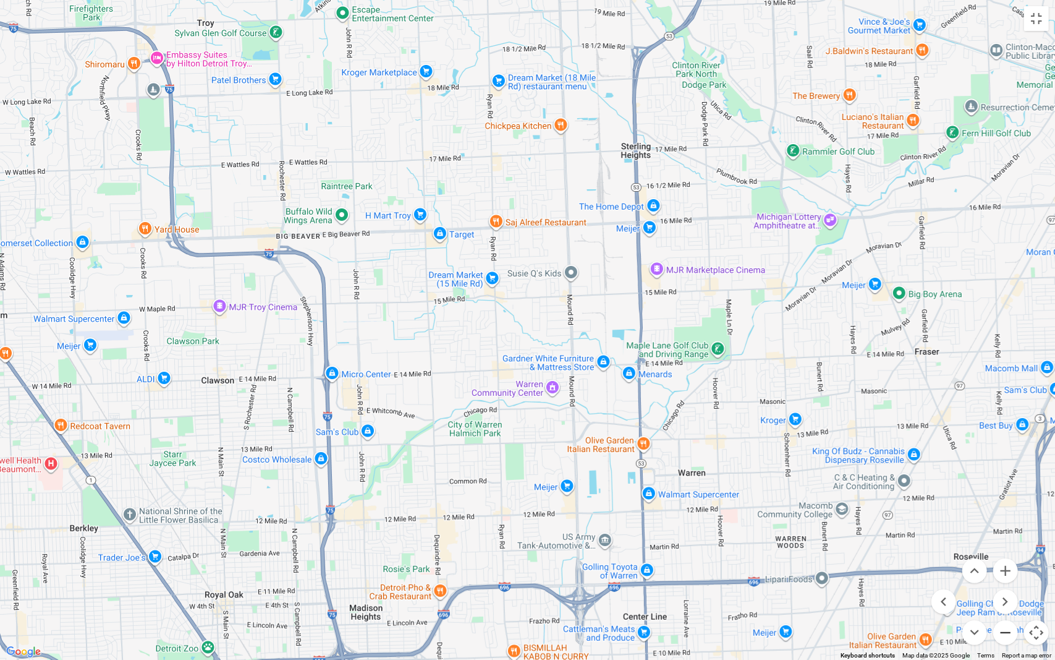
click at [1006, 576] on button "Zoom out" at bounding box center [1006, 632] width 25 height 25
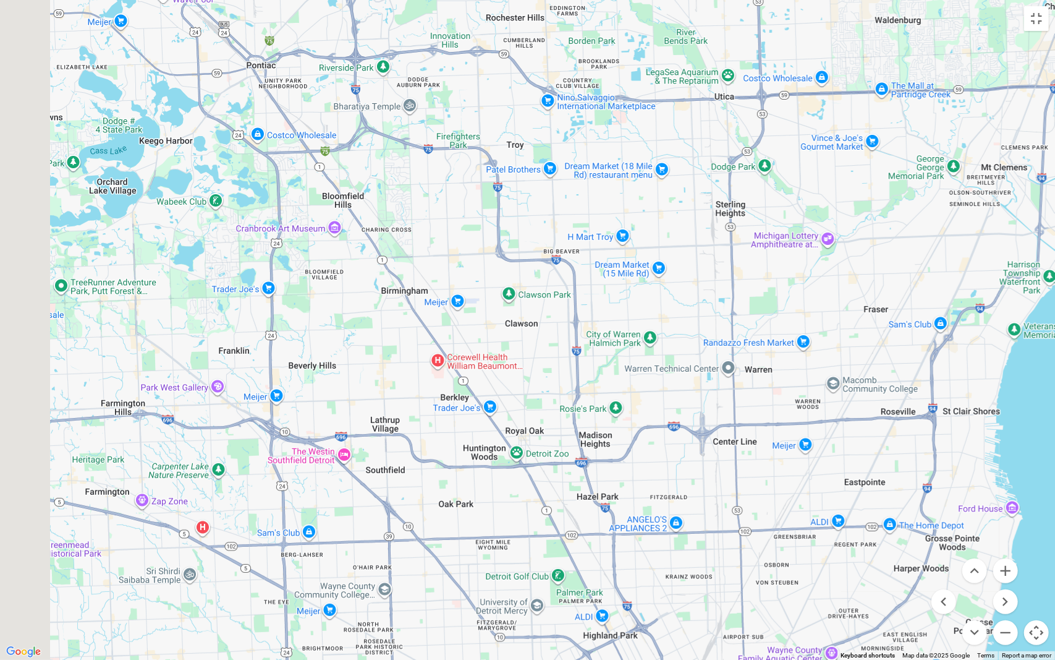
drag, startPoint x: 589, startPoint y: 344, endPoint x: 749, endPoint y: 307, distance: 164.4
click at [749, 307] on div at bounding box center [527, 330] width 1055 height 660
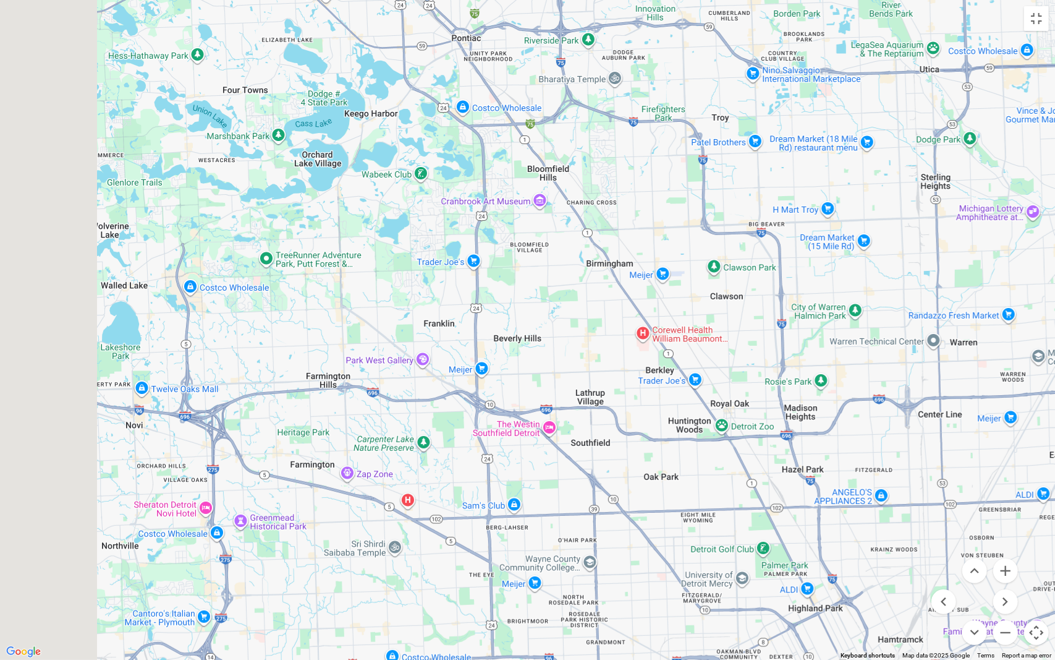
drag, startPoint x: 627, startPoint y: 283, endPoint x: 817, endPoint y: 270, distance: 190.9
click at [821, 278] on div at bounding box center [527, 330] width 1055 height 660
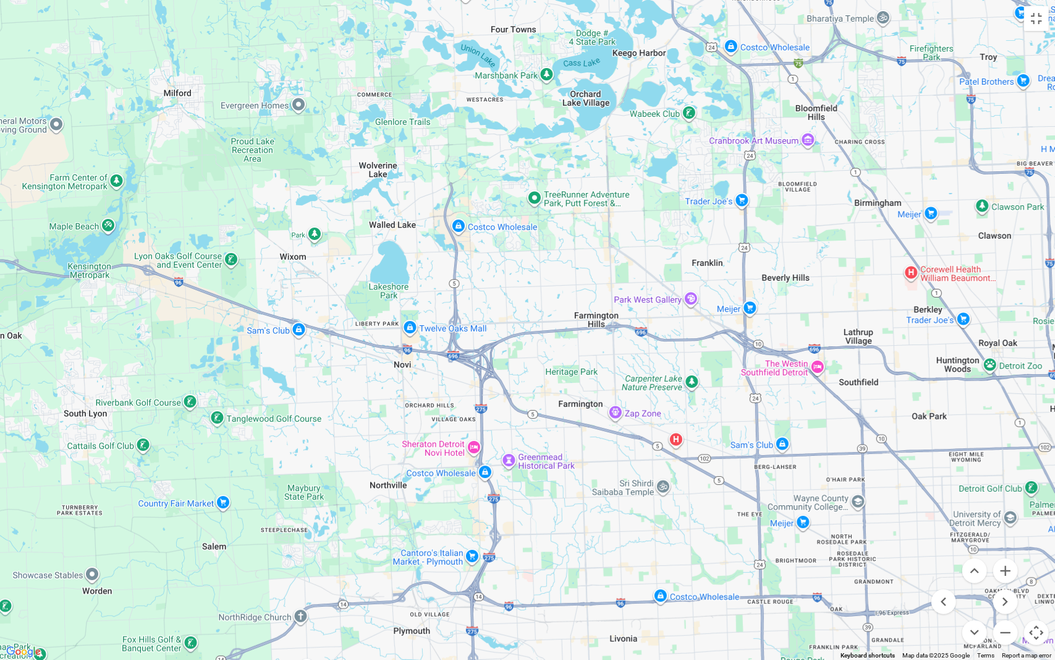
drag, startPoint x: 810, startPoint y: 377, endPoint x: 624, endPoint y: 174, distance: 274.4
click at [624, 174] on div at bounding box center [527, 330] width 1055 height 660
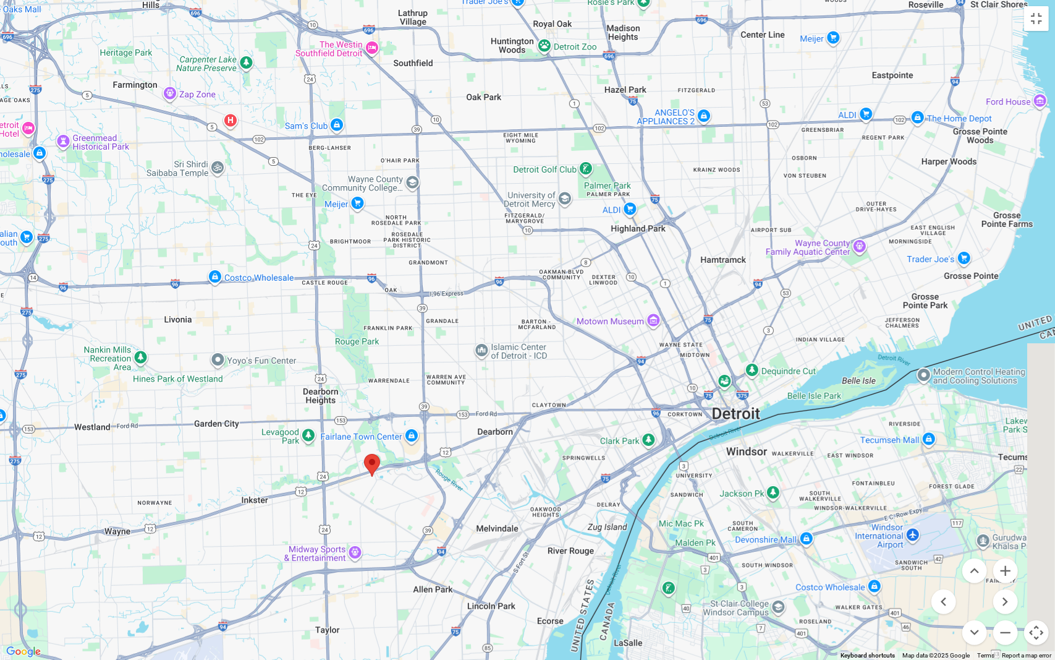
drag, startPoint x: 685, startPoint y: 160, endPoint x: 470, endPoint y: 192, distance: 217.5
click at [470, 192] on div at bounding box center [527, 330] width 1055 height 660
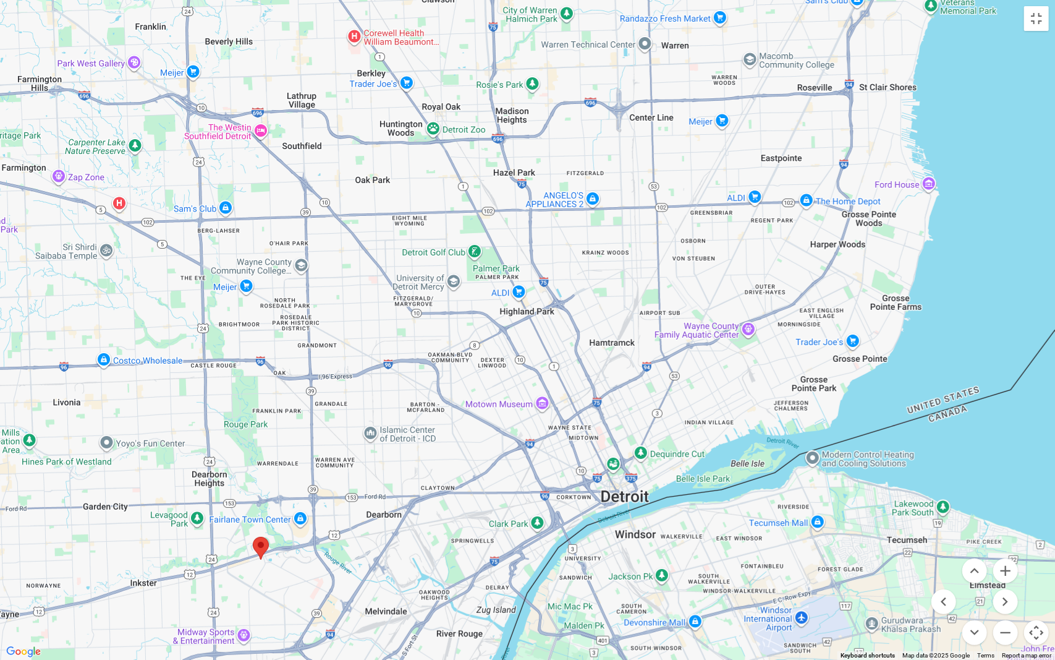
drag, startPoint x: 647, startPoint y: 163, endPoint x: 601, endPoint y: 301, distance: 145.3
click at [601, 301] on div at bounding box center [527, 330] width 1055 height 660
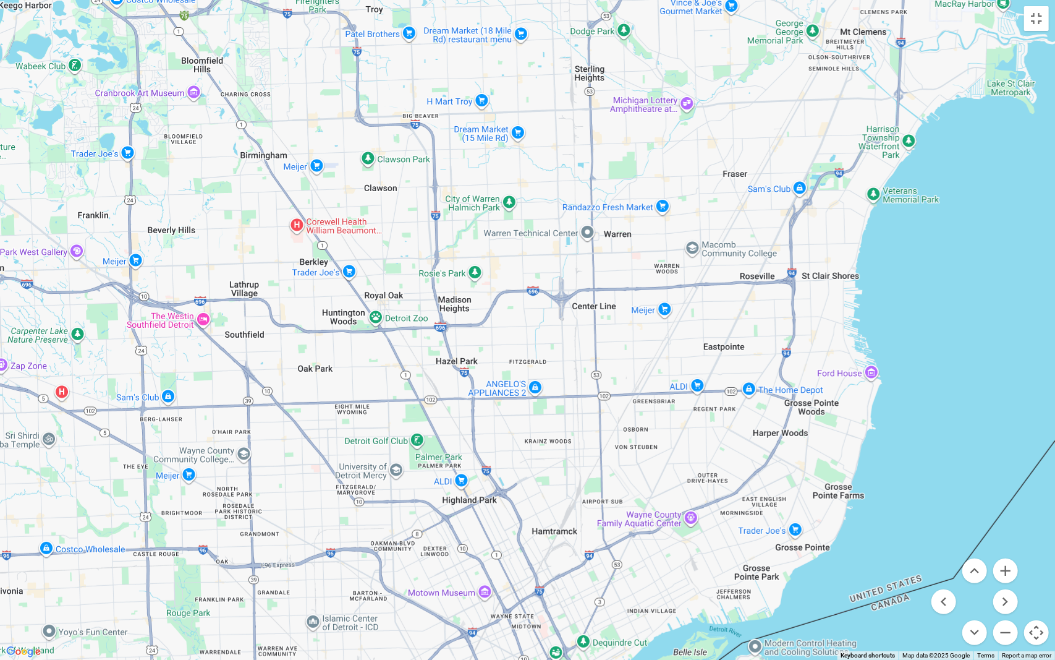
drag, startPoint x: 600, startPoint y: 295, endPoint x: 581, endPoint y: 388, distance: 95.2
click at [581, 388] on div at bounding box center [527, 330] width 1055 height 660
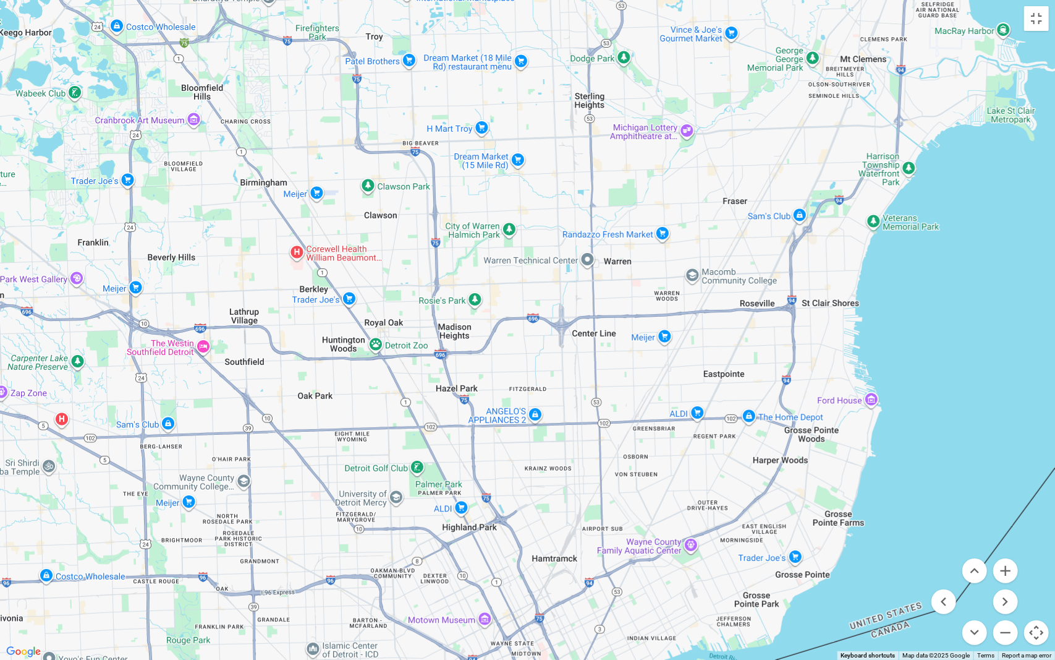
click at [448, 351] on div at bounding box center [527, 330] width 1055 height 660
click at [445, 357] on div at bounding box center [527, 330] width 1055 height 660
click at [1002, 570] on button "Zoom in" at bounding box center [1006, 570] width 25 height 25
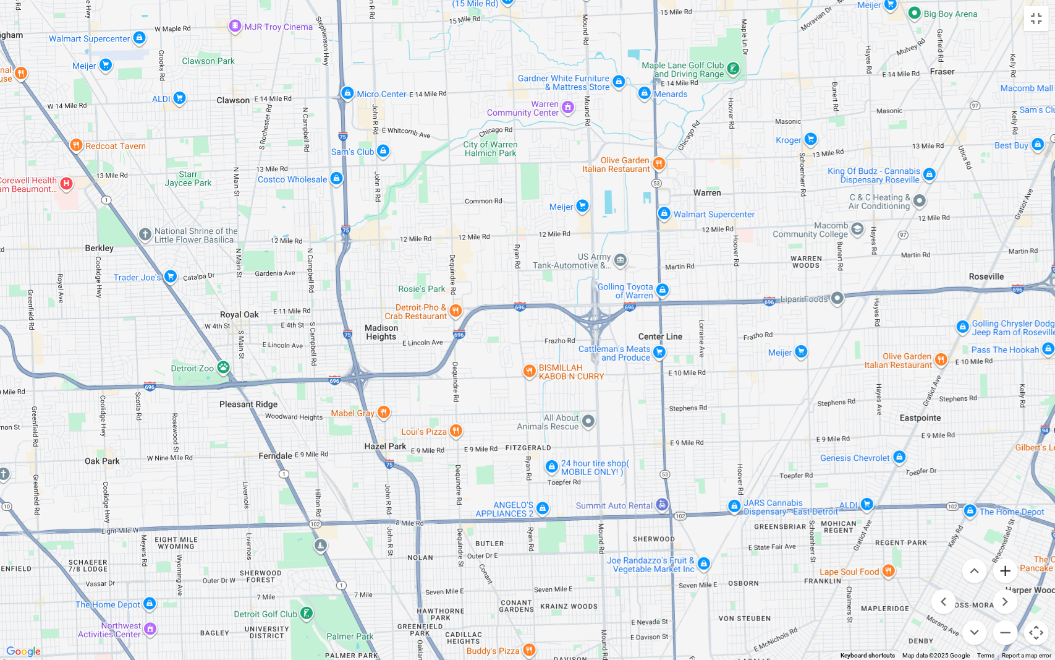
click at [1002, 570] on button "Zoom in" at bounding box center [1006, 570] width 25 height 25
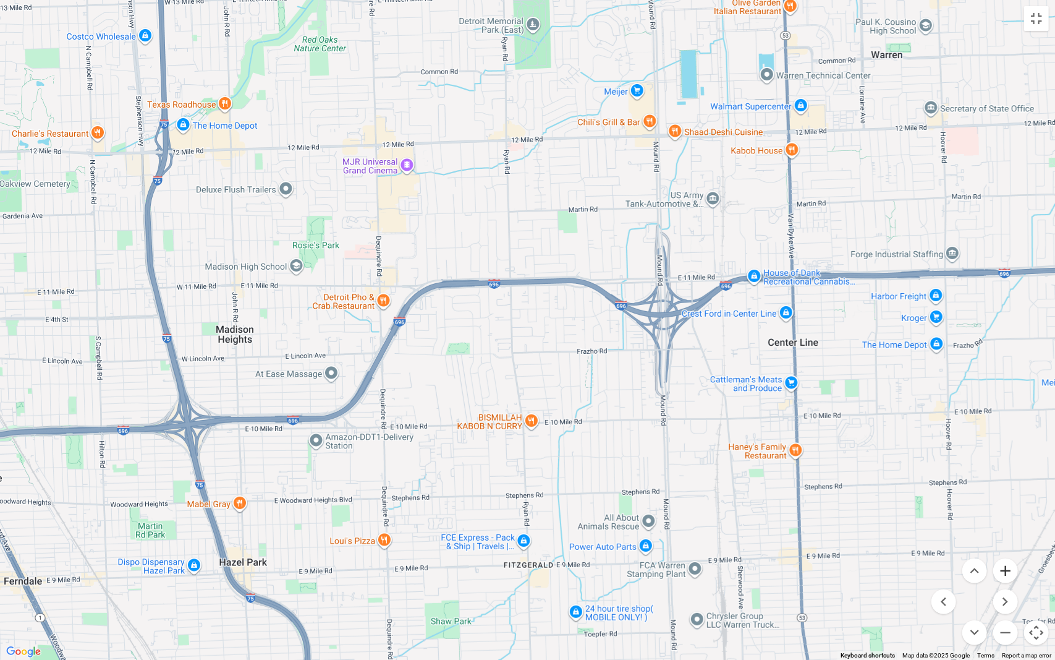
click at [1002, 570] on button "Zoom in" at bounding box center [1006, 570] width 25 height 25
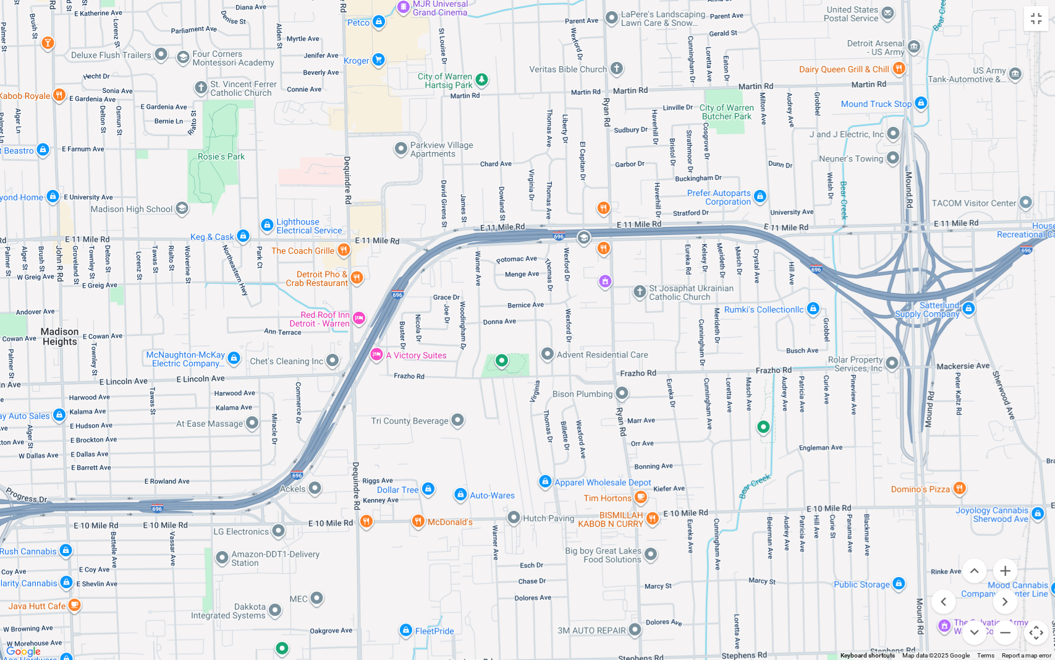
drag, startPoint x: 196, startPoint y: 432, endPoint x: 457, endPoint y: 422, distance: 261.1
click at [457, 422] on div at bounding box center [527, 330] width 1055 height 660
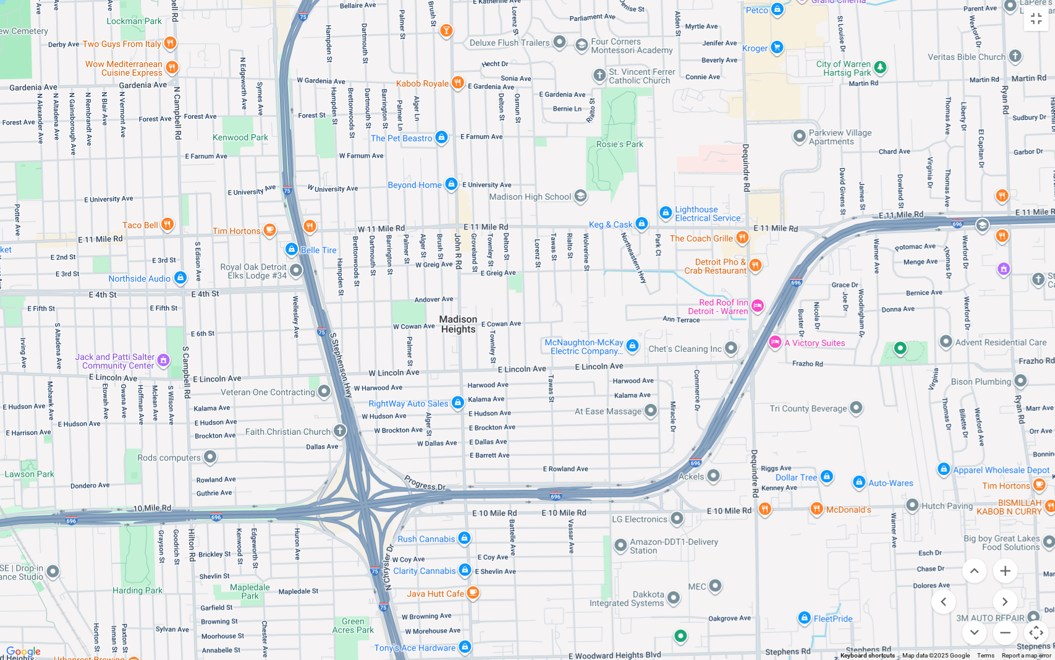
drag, startPoint x: 532, startPoint y: 545, endPoint x: 511, endPoint y: 562, distance: 27.3
click at [511, 562] on div at bounding box center [527, 330] width 1055 height 660
click at [556, 310] on div at bounding box center [527, 330] width 1055 height 660
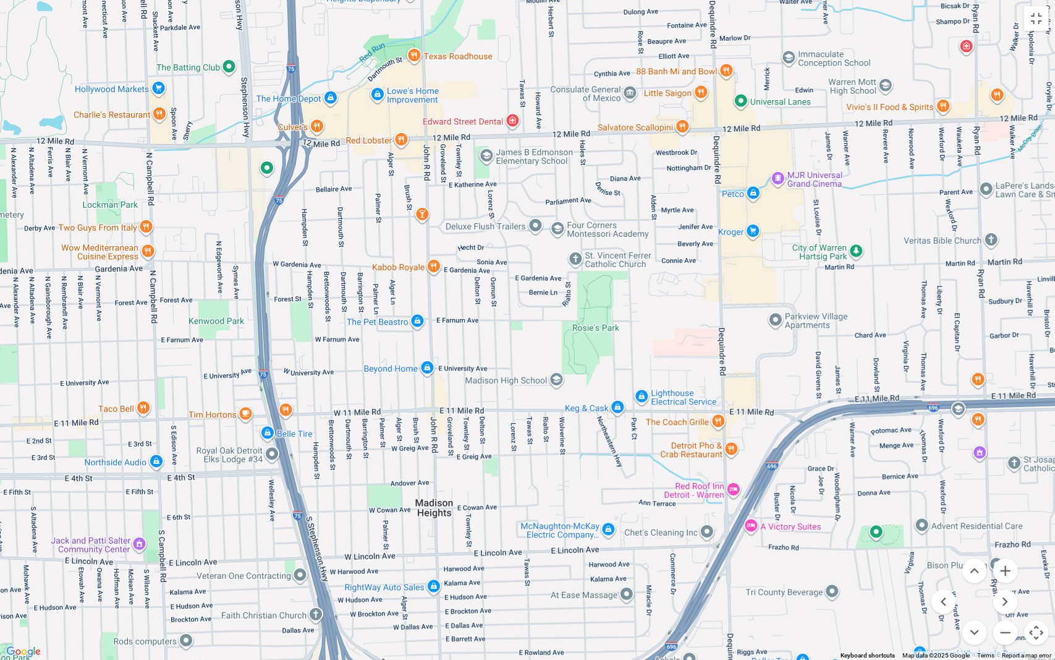
drag, startPoint x: 556, startPoint y: 310, endPoint x: 533, endPoint y: 505, distance: 196.1
click at [533, 505] on div at bounding box center [527, 330] width 1055 height 660
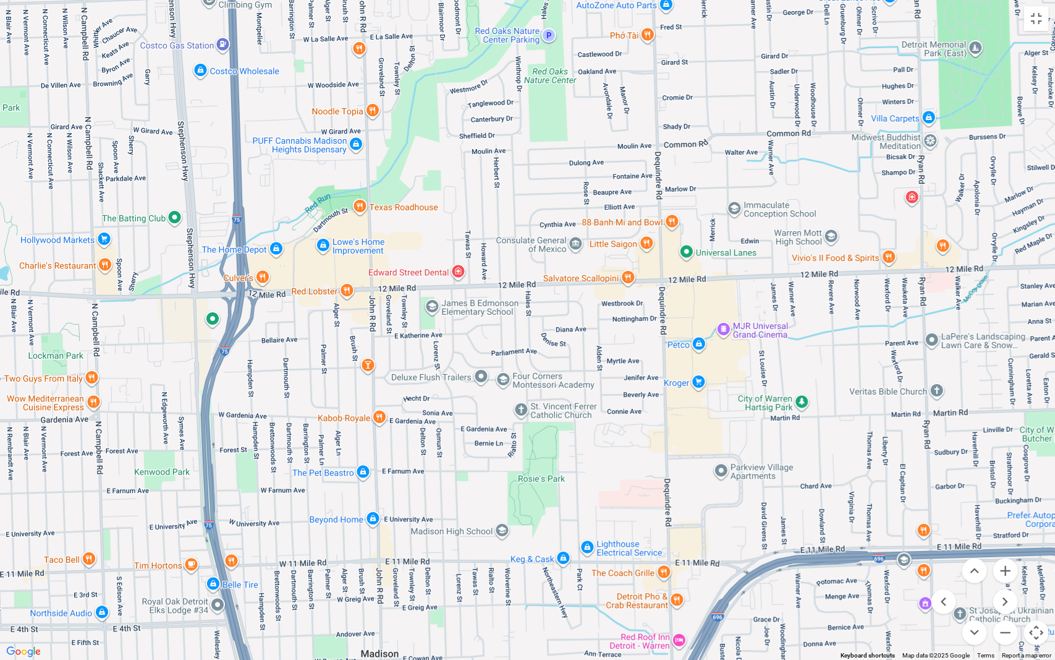
drag, startPoint x: 512, startPoint y: 261, endPoint x: 454, endPoint y: 407, distance: 156.8
click at [454, 407] on div at bounding box center [527, 330] width 1055 height 660
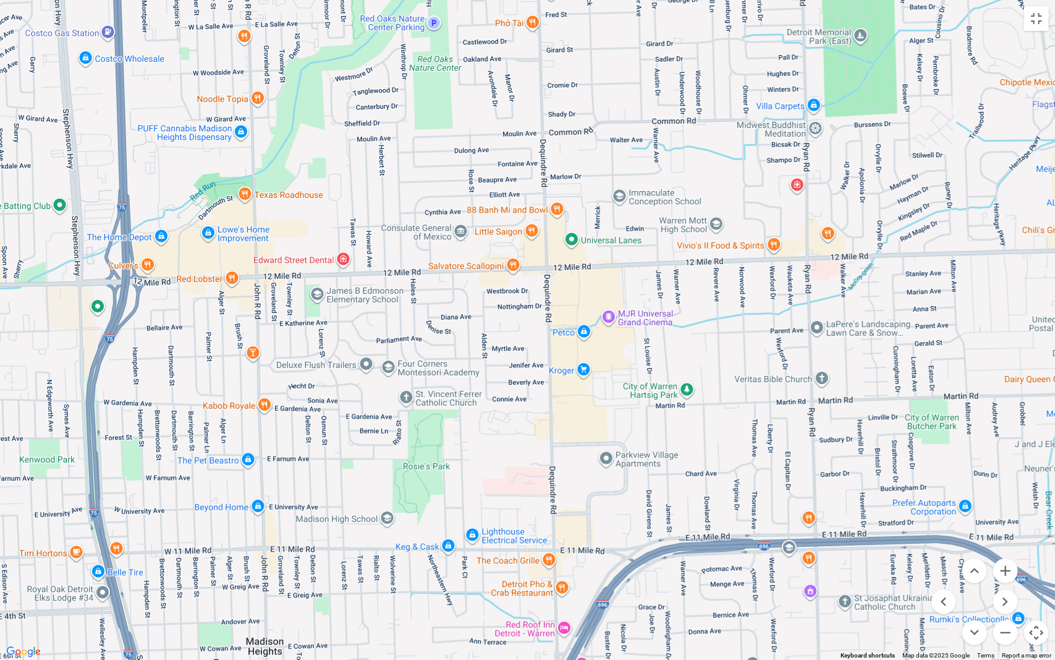
drag, startPoint x: 469, startPoint y: 345, endPoint x: 245, endPoint y: 319, distance: 225.3
click at [245, 319] on div at bounding box center [527, 330] width 1055 height 660
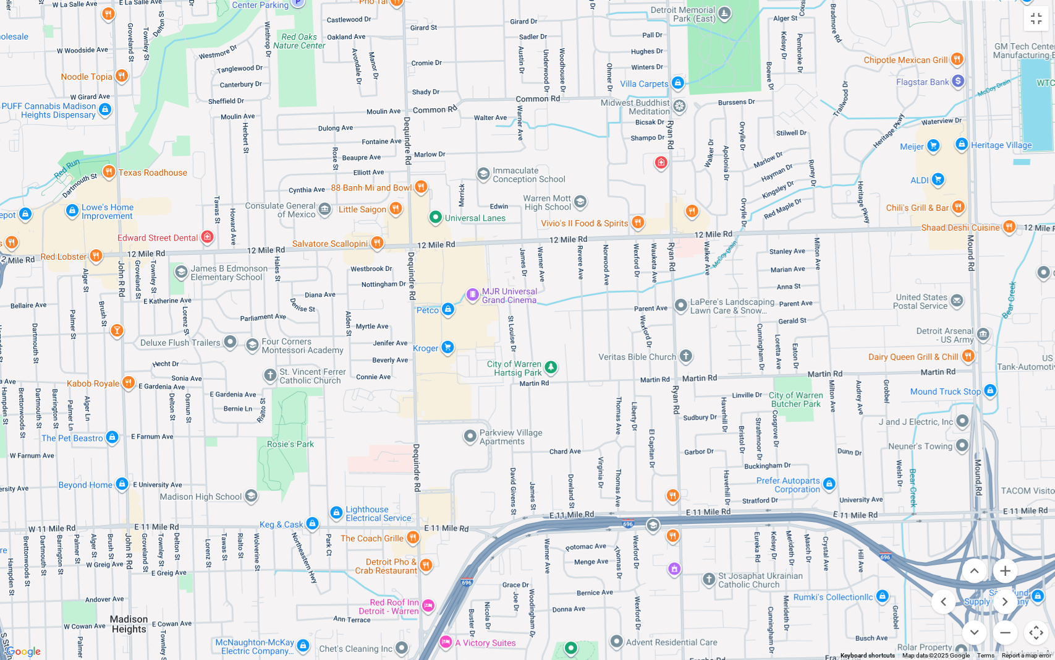
click at [245, 319] on div at bounding box center [527, 330] width 1055 height 660
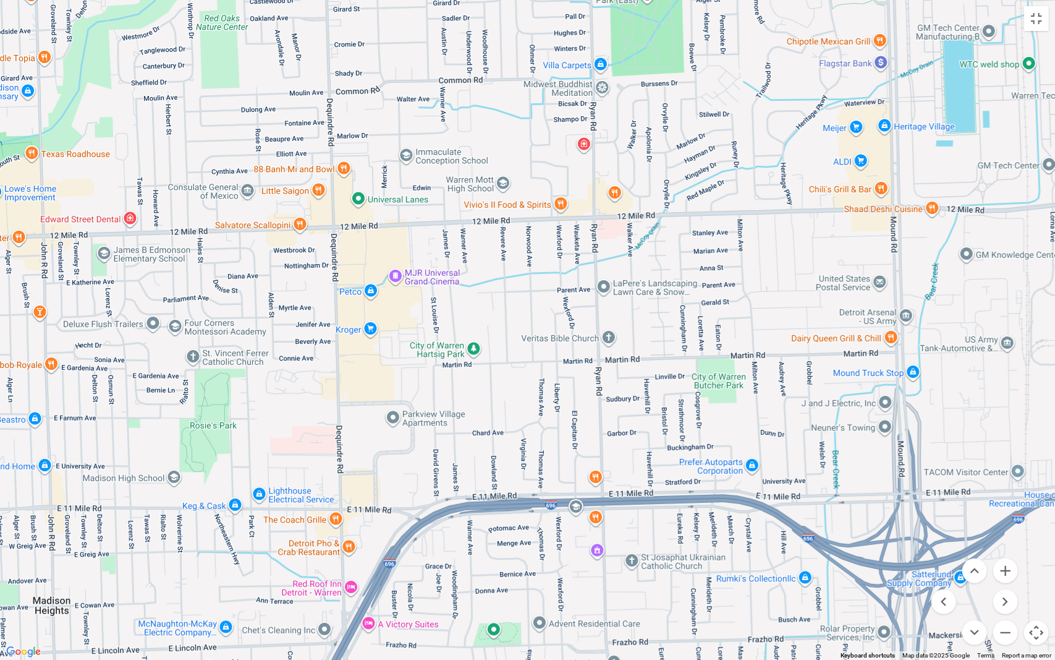
click at [245, 319] on div at bounding box center [527, 330] width 1055 height 660
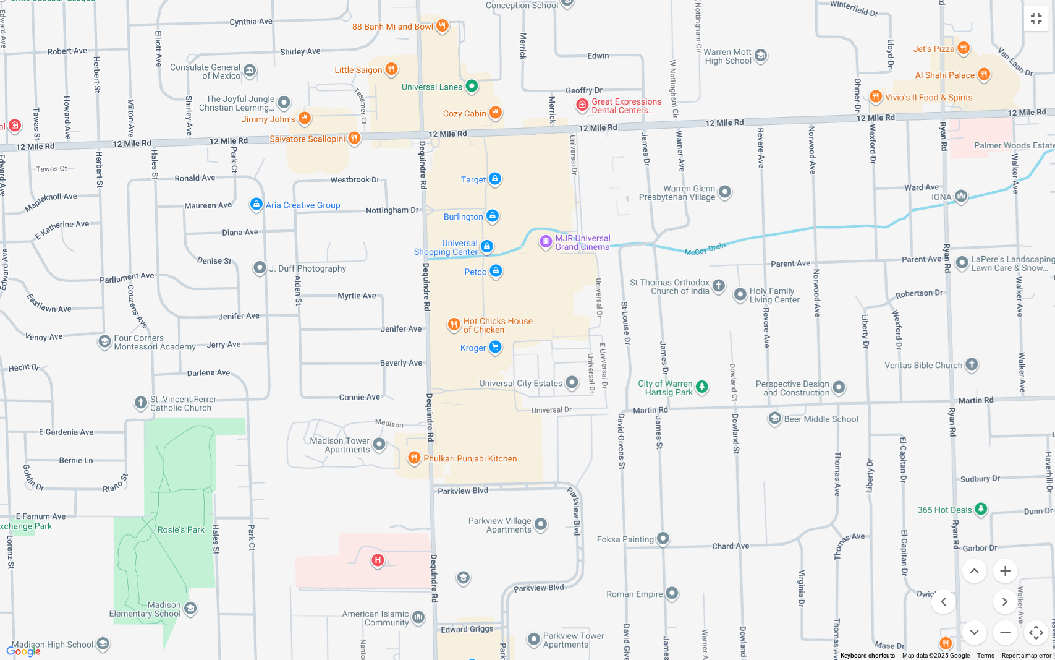
click at [417, 278] on div at bounding box center [527, 330] width 1055 height 660
click at [1037, 13] on button "Toggle fullscreen view" at bounding box center [1036, 18] width 25 height 25
